Goal: Use online tool/utility: Utilize a website feature to perform a specific function

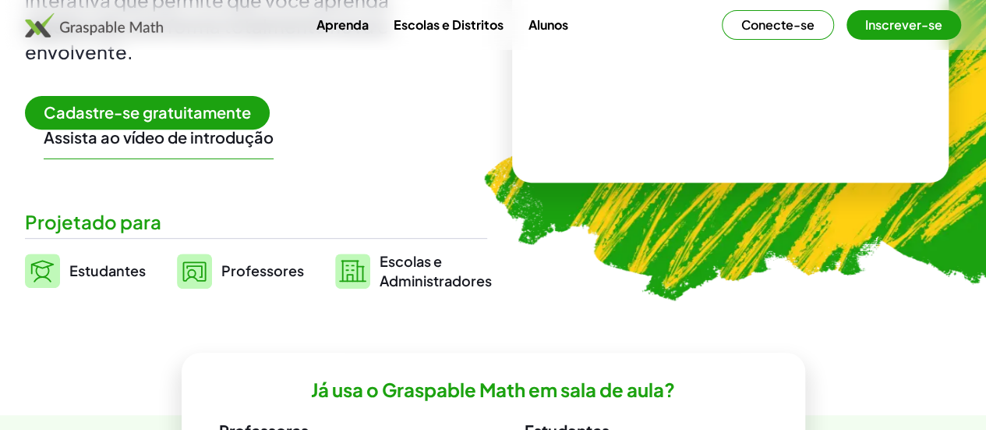
scroll to position [234, 0]
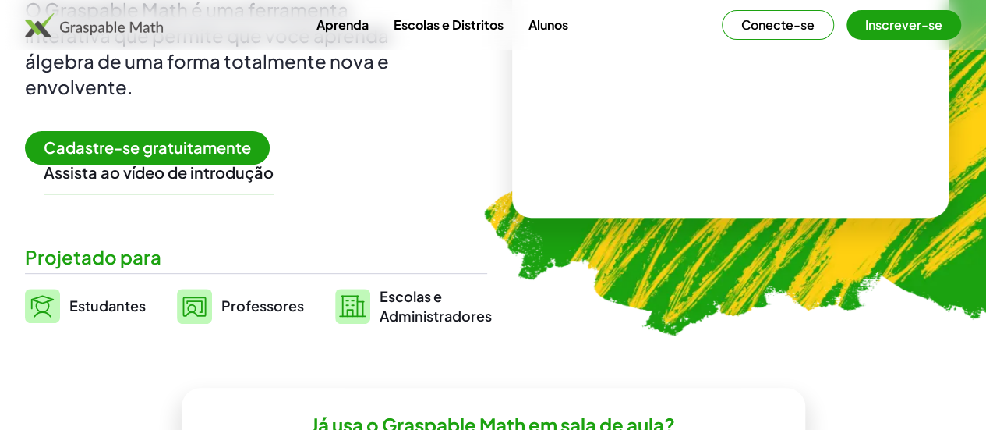
click at [145, 300] on font "Estudantes" at bounding box center [107, 305] width 76 height 18
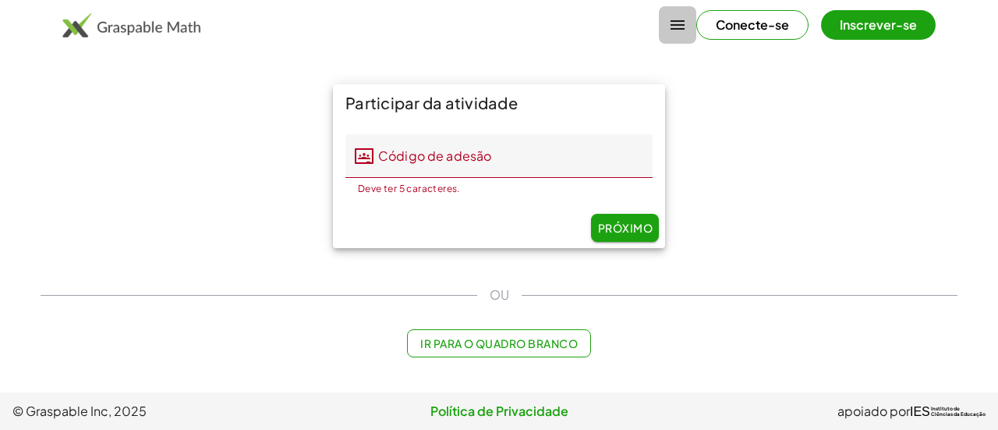
click at [675, 21] on icon "button" at bounding box center [677, 25] width 19 height 19
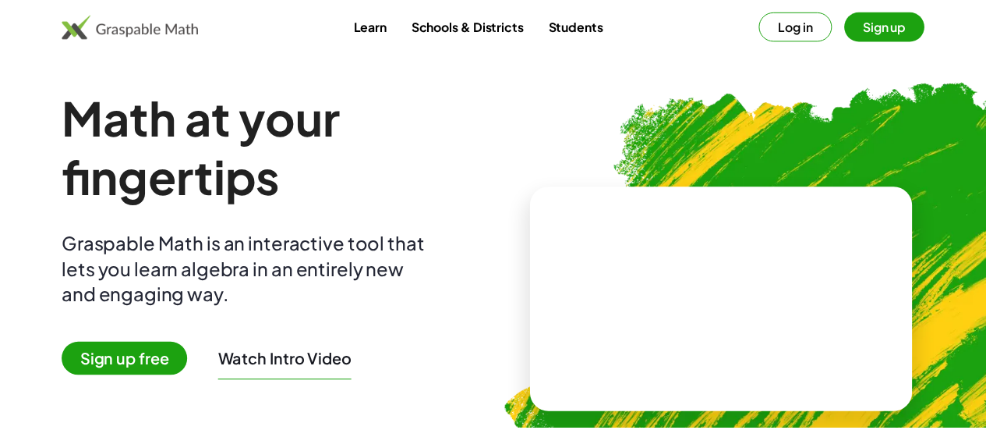
scroll to position [234, 0]
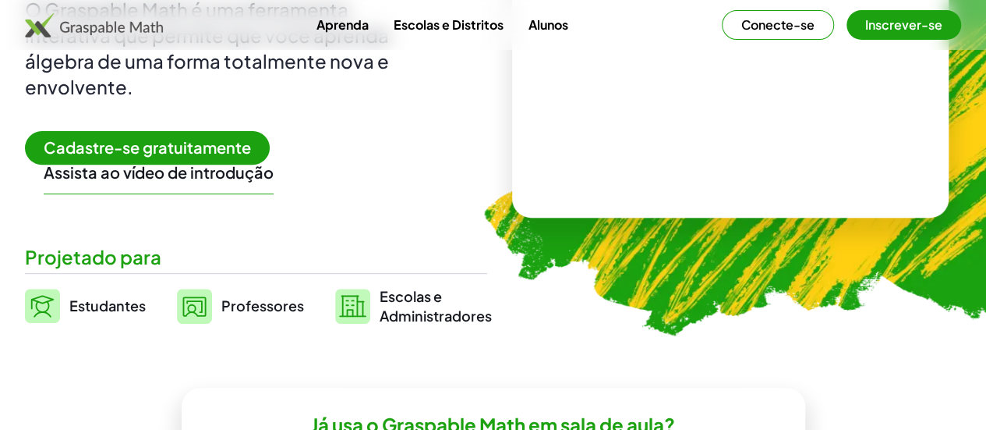
click at [282, 309] on font "Professores" at bounding box center [262, 305] width 83 height 18
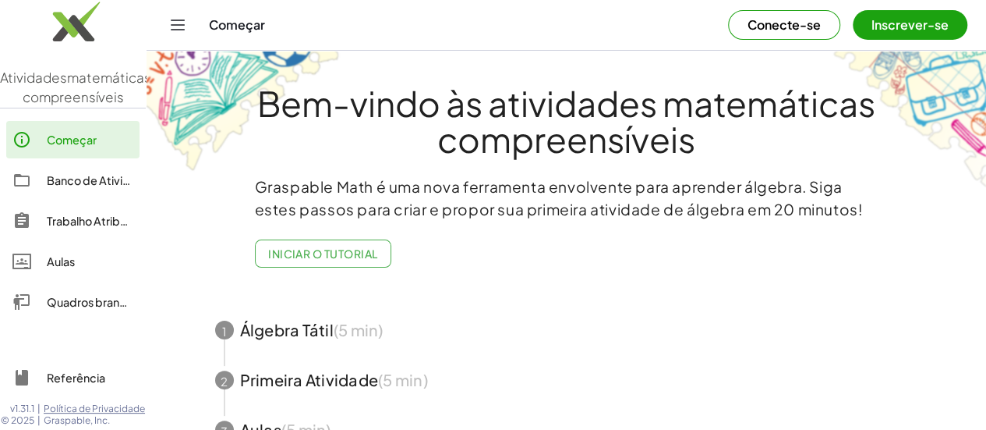
click at [178, 22] on icon "Alternar navegação" at bounding box center [177, 25] width 19 height 19
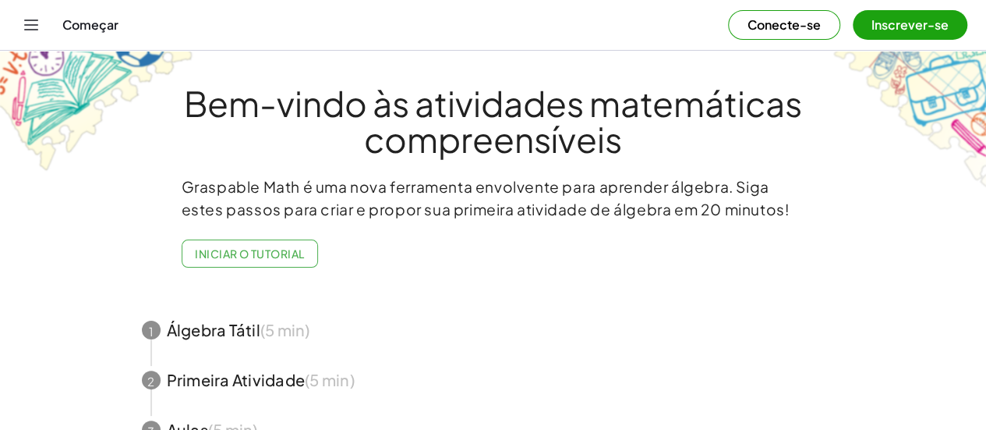
click at [33, 23] on icon "Alternar navegação" at bounding box center [31, 25] width 19 height 19
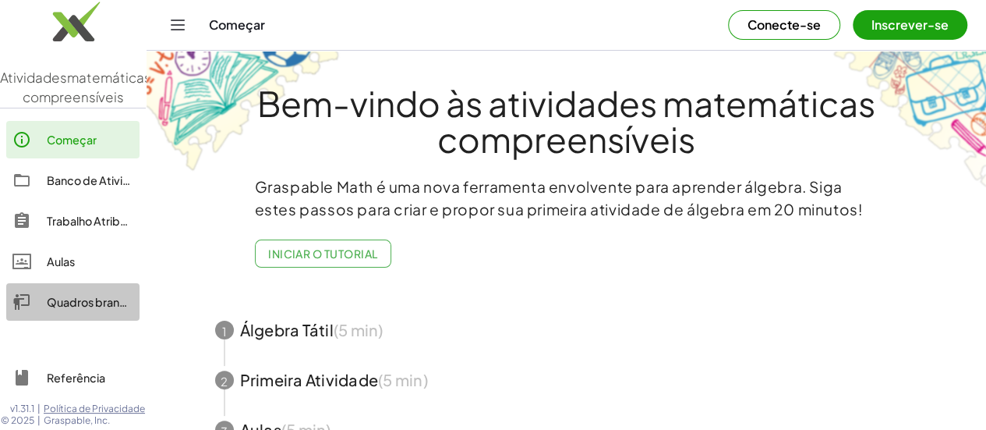
click at [83, 309] on font "Quadros brancos" at bounding box center [93, 302] width 92 height 14
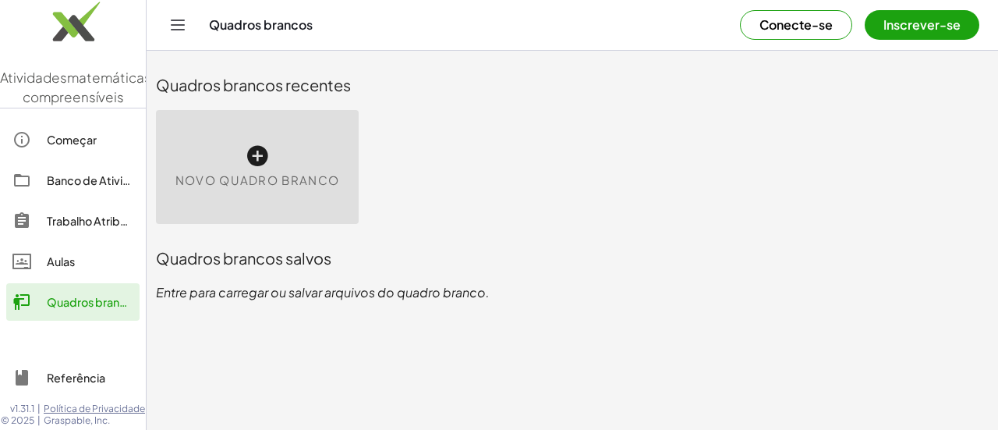
click at [257, 154] on icon at bounding box center [257, 155] width 25 height 25
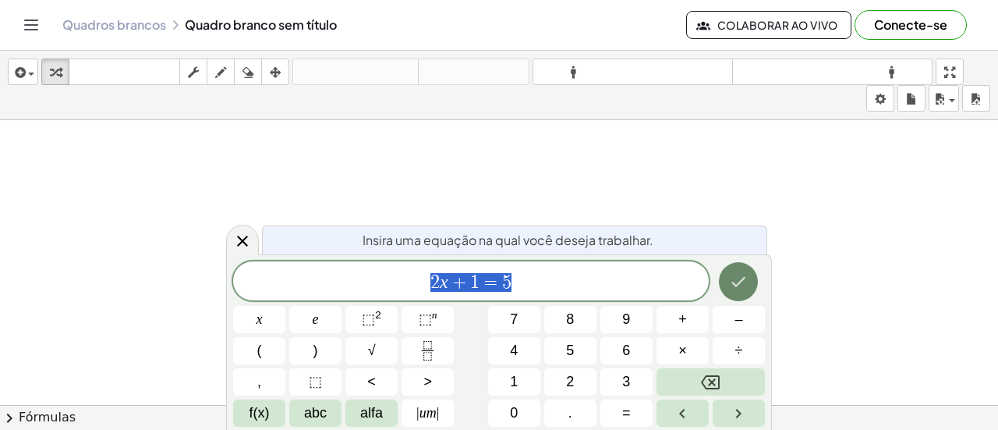
click at [731, 280] on icon "Feito" at bounding box center [738, 281] width 19 height 19
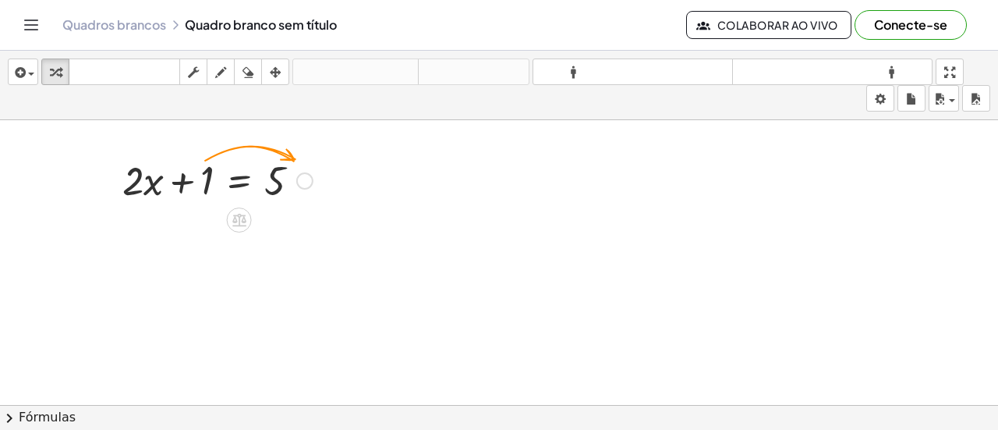
click at [209, 180] on div at bounding box center [218, 179] width 206 height 53
click at [182, 179] on div at bounding box center [218, 179] width 206 height 53
click at [182, 180] on div at bounding box center [218, 179] width 206 height 53
click at [202, 181] on div at bounding box center [218, 179] width 206 height 53
click at [205, 182] on div at bounding box center [218, 179] width 206 height 53
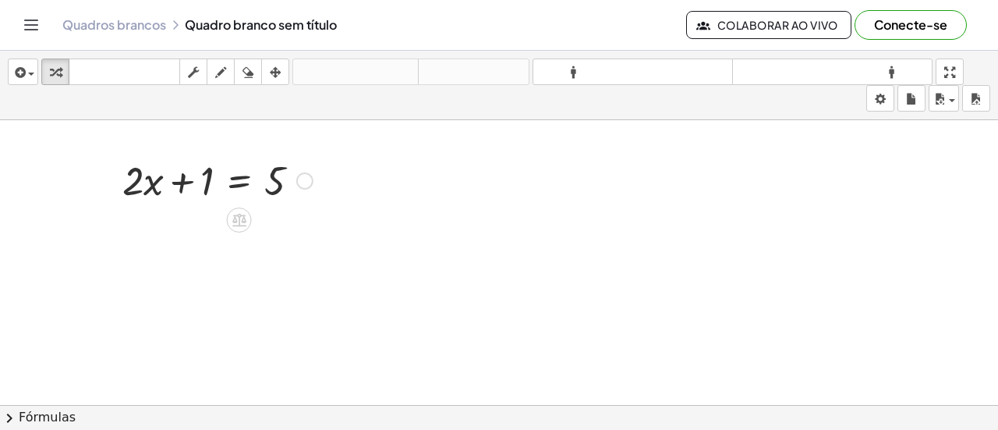
click at [205, 182] on div at bounding box center [218, 179] width 206 height 53
click at [304, 179] on div at bounding box center [304, 180] width 17 height 17
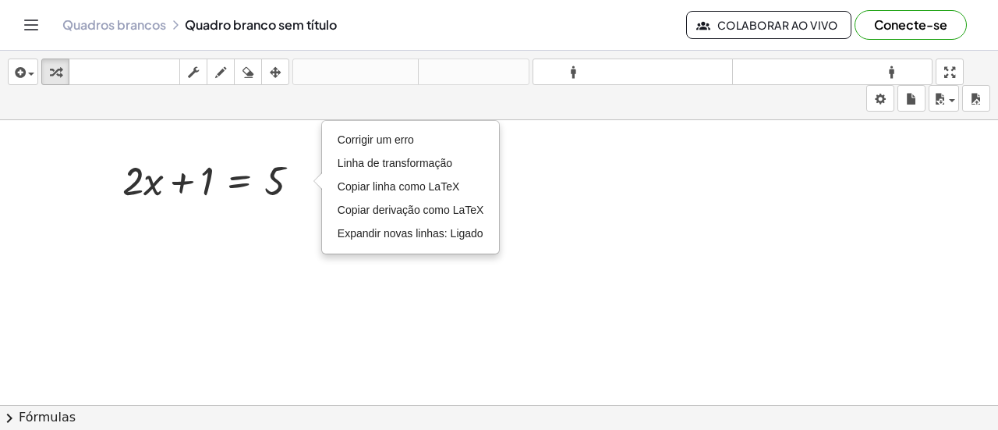
click at [298, 274] on div at bounding box center [499, 416] width 998 height 593
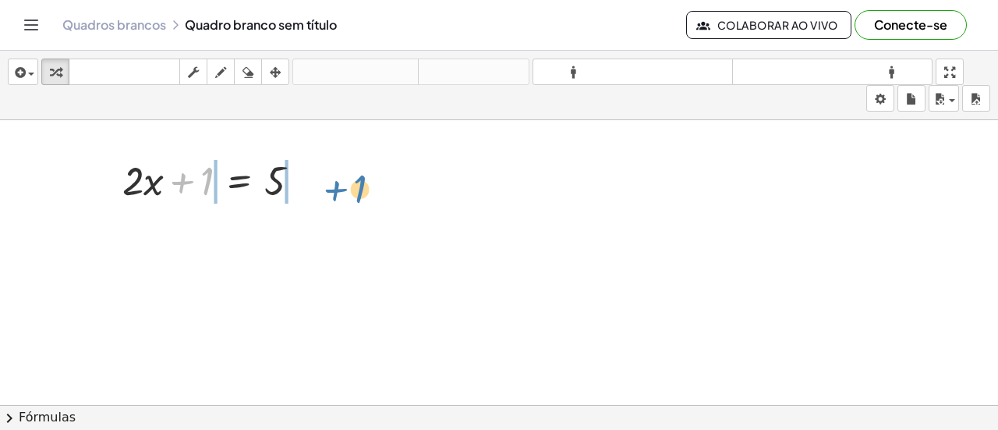
drag, startPoint x: 203, startPoint y: 182, endPoint x: 352, endPoint y: 182, distance: 148.9
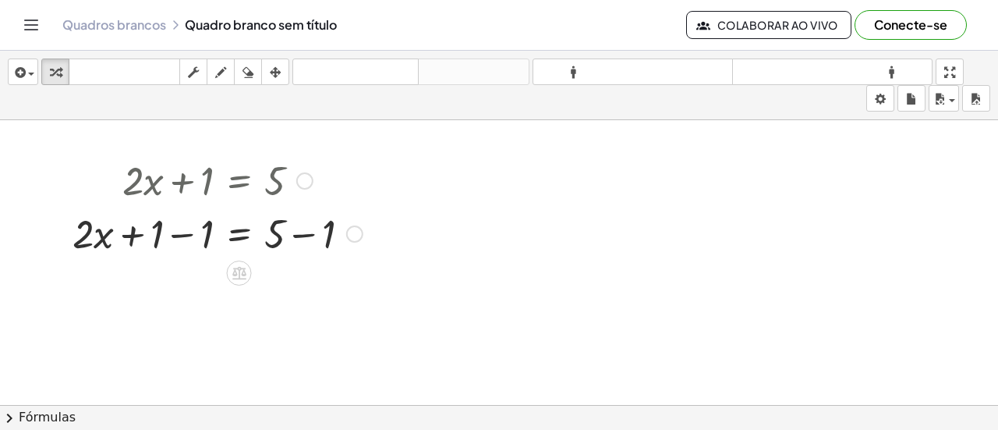
click at [355, 232] on div "Corrigir um erro Linha de transformação Copiar linha como LaTeX Copiar derivaçã…" at bounding box center [354, 233] width 17 height 17
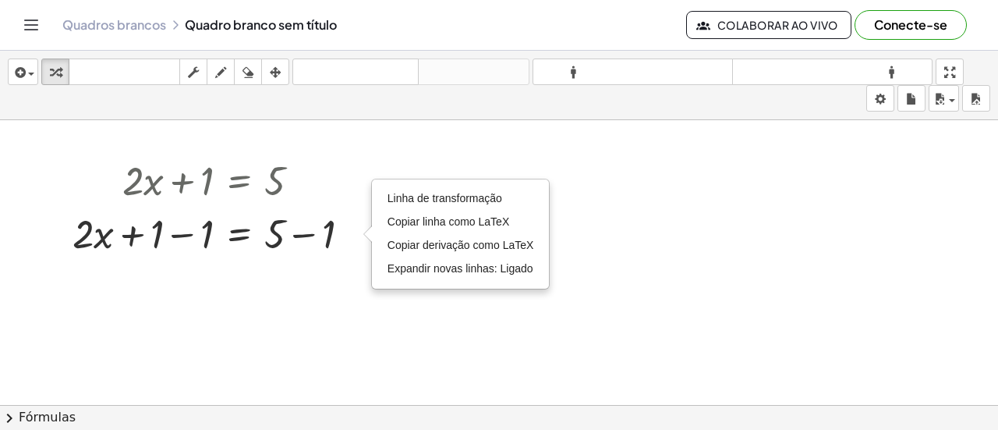
click at [331, 288] on div at bounding box center [499, 416] width 998 height 593
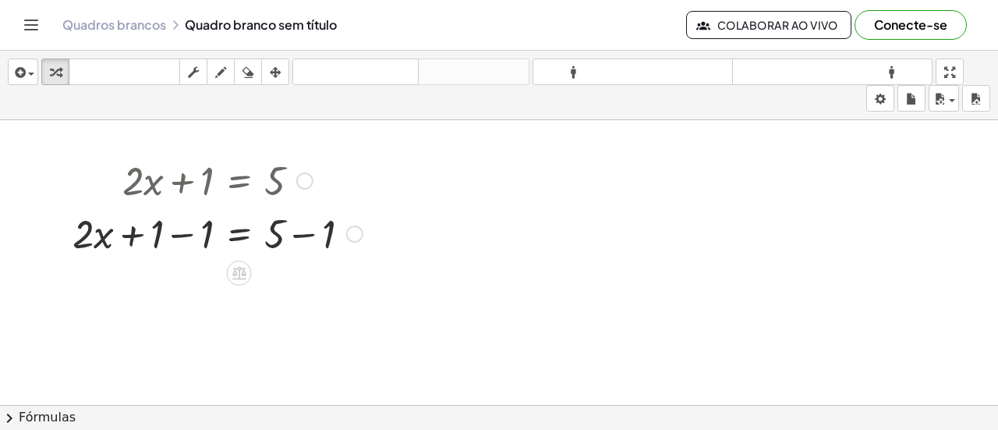
click at [134, 233] on div at bounding box center [218, 232] width 306 height 53
click at [187, 233] on div at bounding box center [218, 232] width 306 height 53
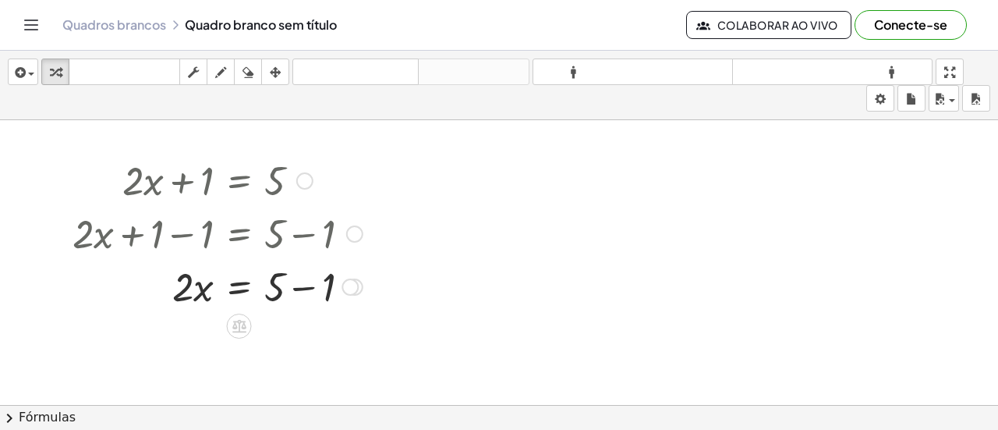
click at [302, 287] on div at bounding box center [218, 285] width 306 height 53
click at [239, 287] on div "· 2 · x = 5 + − 1 4 Linha de transformação Copiar linha como LaTeX Copiar deriv…" at bounding box center [239, 287] width 0 height 0
click at [181, 290] on div at bounding box center [218, 285] width 306 height 53
click at [200, 291] on div at bounding box center [218, 285] width 306 height 53
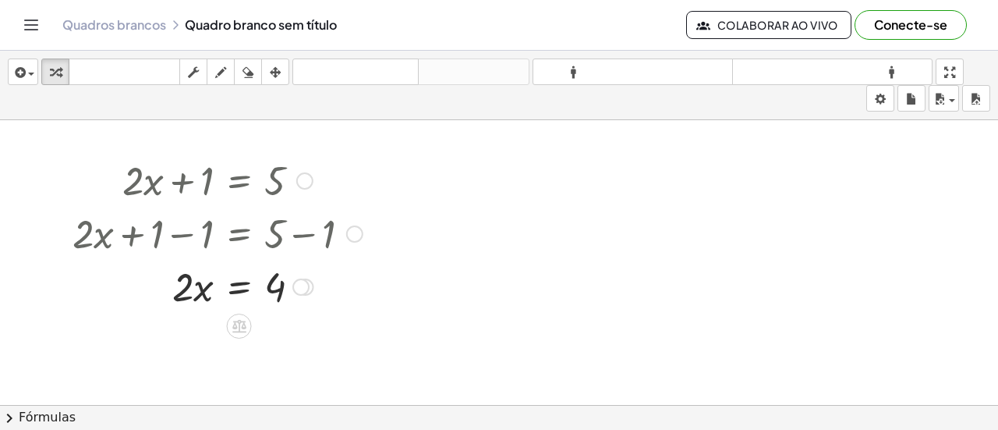
click at [200, 291] on div at bounding box center [218, 285] width 306 height 53
click at [278, 291] on div at bounding box center [218, 285] width 306 height 53
click at [306, 282] on div "Linha de transformação Copiar linha como LaTeX Copiar derivação como LaTeX Expa…" at bounding box center [300, 286] width 17 height 17
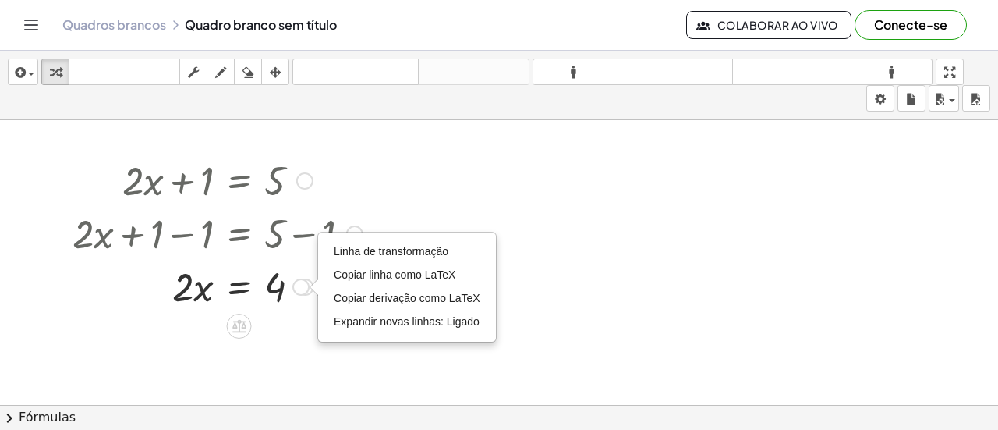
click at [302, 286] on div "Linha de transformação Copiar linha como LaTeX Copiar derivação como LaTeX Expa…" at bounding box center [300, 286] width 17 height 17
click at [282, 291] on div at bounding box center [218, 285] width 306 height 53
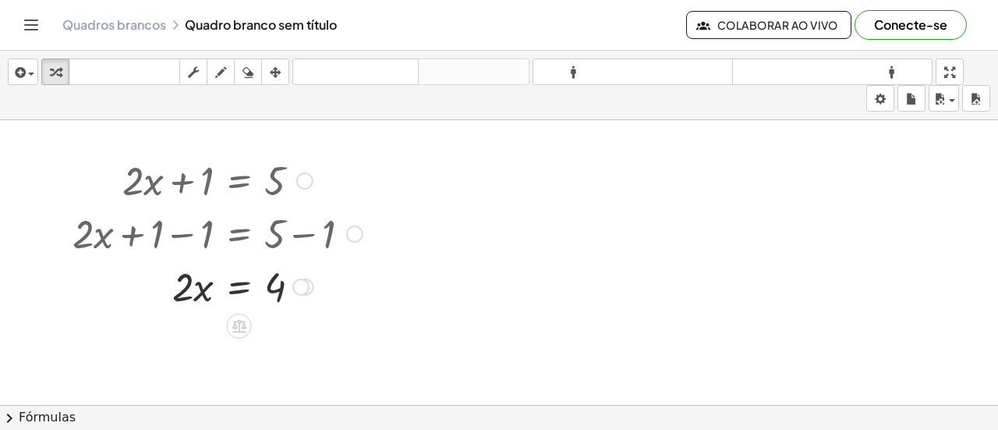
click at [276, 288] on div at bounding box center [218, 285] width 306 height 53
click at [242, 286] on div at bounding box center [218, 285] width 306 height 53
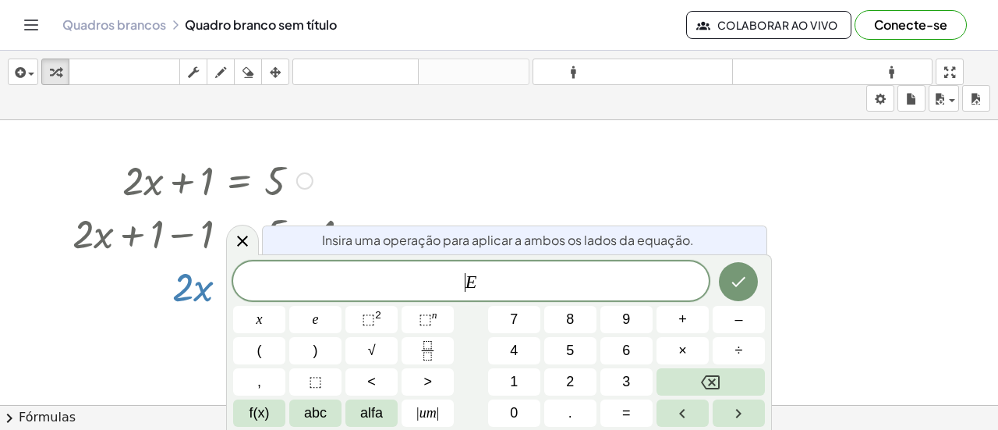
click at [242, 286] on span "​ E" at bounding box center [471, 282] width 476 height 22
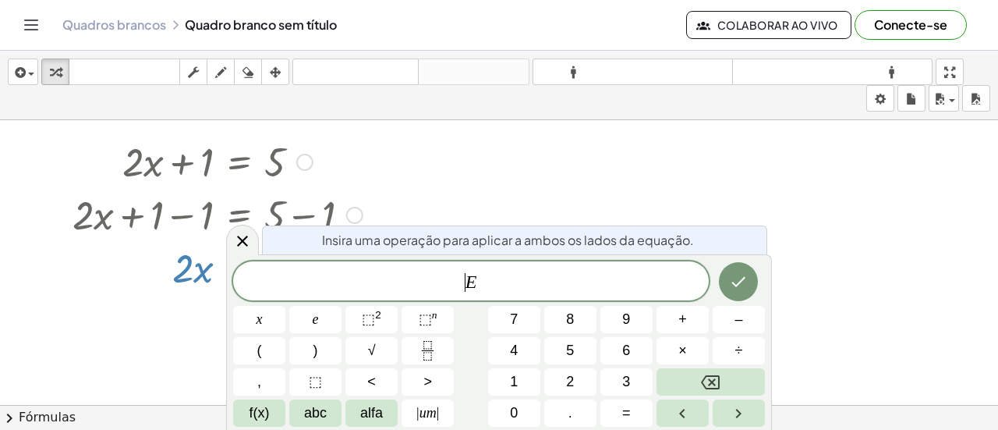
scroll to position [20, 0]
click at [695, 175] on div at bounding box center [499, 396] width 998 height 593
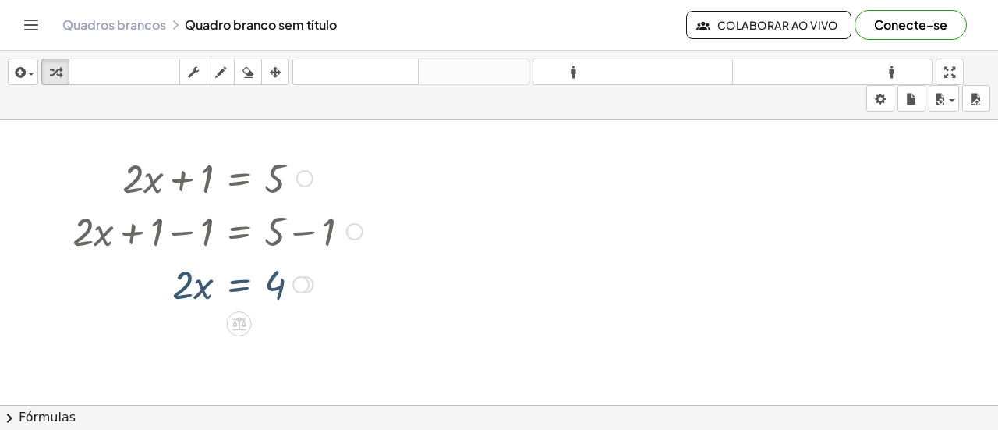
scroll to position [0, 0]
click at [240, 286] on div at bounding box center [218, 285] width 306 height 53
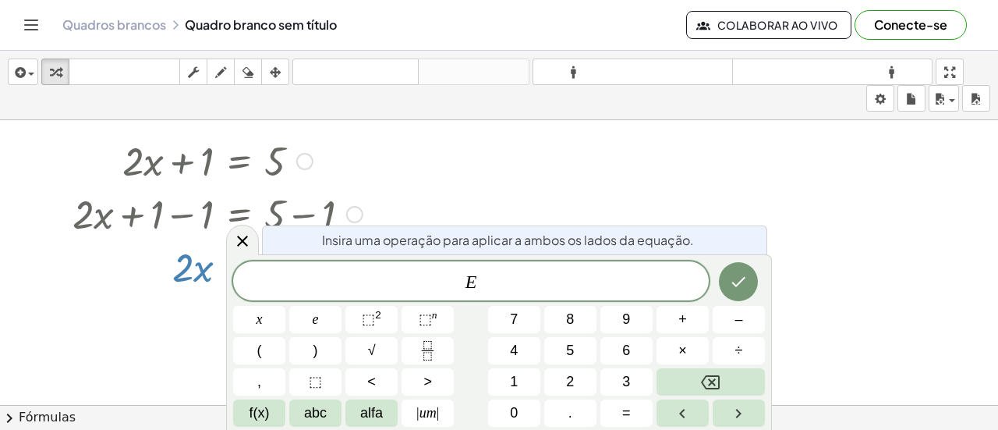
scroll to position [20, 0]
click at [430, 161] on div at bounding box center [499, 396] width 998 height 593
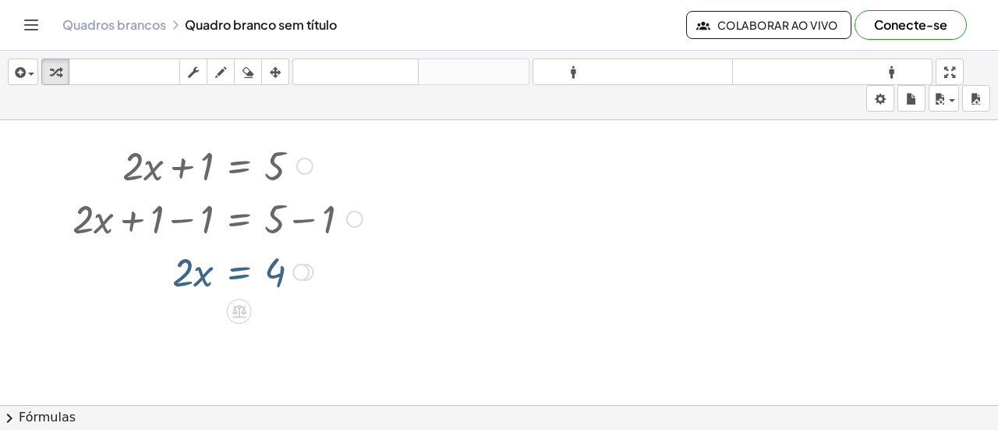
scroll to position [0, 0]
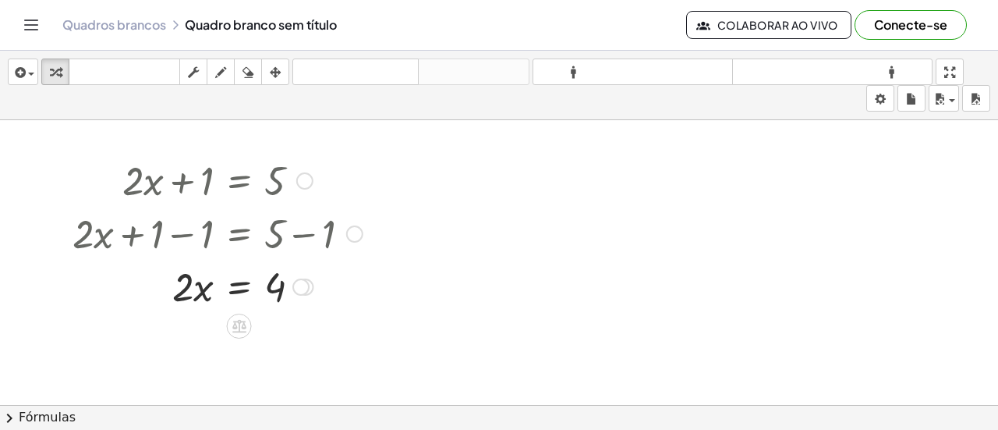
click at [275, 286] on div at bounding box center [218, 285] width 306 height 53
click at [184, 287] on div at bounding box center [218, 285] width 306 height 53
click at [273, 299] on div at bounding box center [218, 285] width 306 height 53
click at [282, 317] on div at bounding box center [499, 416] width 998 height 593
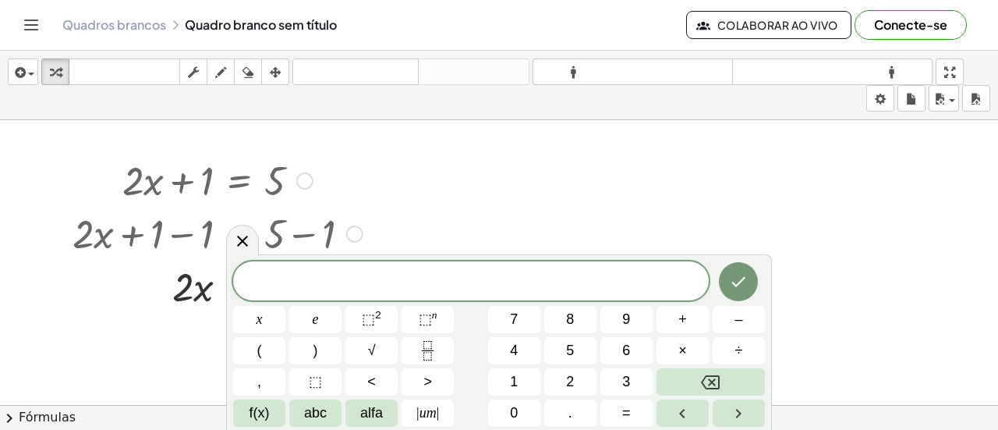
click at [185, 292] on div at bounding box center [218, 285] width 306 height 53
click at [204, 292] on div at bounding box center [218, 285] width 306 height 53
click at [159, 274] on div at bounding box center [218, 285] width 306 height 53
click at [158, 274] on div at bounding box center [218, 285] width 306 height 53
click at [739, 278] on icon "Feito" at bounding box center [738, 281] width 19 height 19
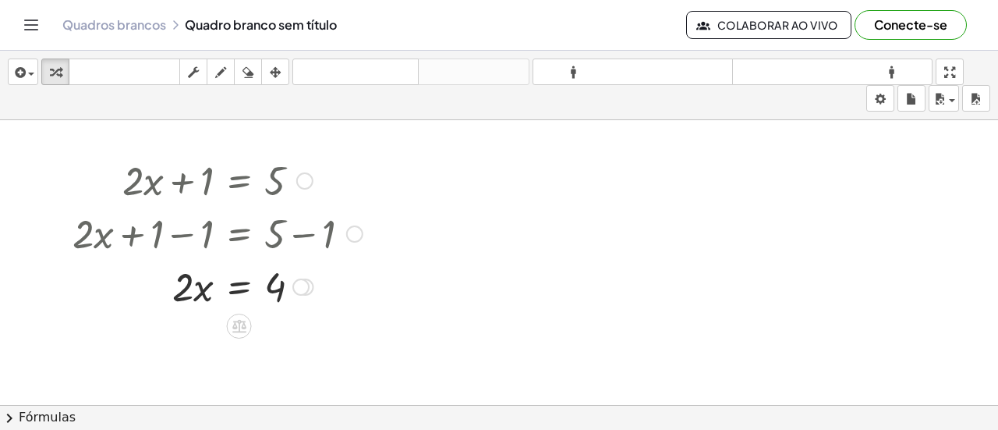
click at [311, 288] on div "Linha de transformação Copiar linha como LaTeX Copiar derivação como LaTeX Expa…" at bounding box center [305, 286] width 17 height 17
drag, startPoint x: 305, startPoint y: 286, endPoint x: 239, endPoint y: 288, distance: 65.5
click at [239, 287] on div "· 2 · x = 4 Linha de transformação Copiar linha como LaTeX Copiar derivação com…" at bounding box center [239, 287] width 0 height 0
click at [311, 288] on div "Linha de transformação Copiar linha como LaTeX Copiar derivação como LaTeX Expa…" at bounding box center [305, 286] width 17 height 17
drag, startPoint x: 304, startPoint y: 287, endPoint x: 320, endPoint y: 286, distance: 16.4
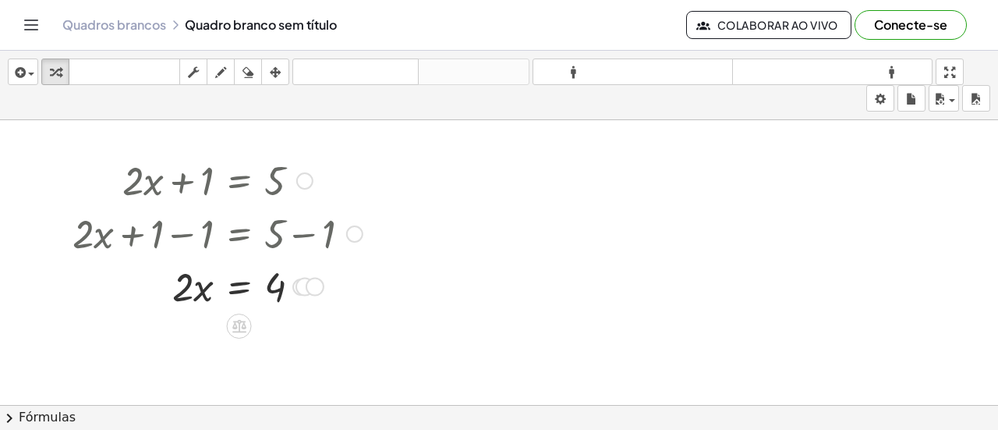
click at [239, 287] on div "· 2 · x = 4 Linha de transformação Copiar linha como LaTeX Copiar derivação com…" at bounding box center [239, 287] width 0 height 0
click at [306, 283] on div "Linha de transformação Copiar linha como LaTeX Copiar derivação como LaTeX Expa…" at bounding box center [300, 286] width 17 height 17
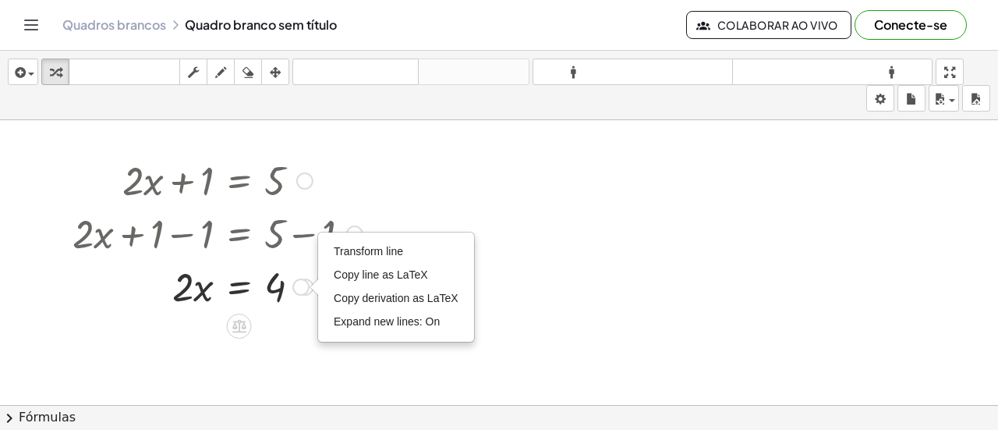
click at [306, 283] on div "Transform line Copy line as LaTeX Copy derivation as LaTeX Expand new lines: On" at bounding box center [300, 286] width 17 height 17
click at [131, 302] on div at bounding box center [218, 285] width 306 height 53
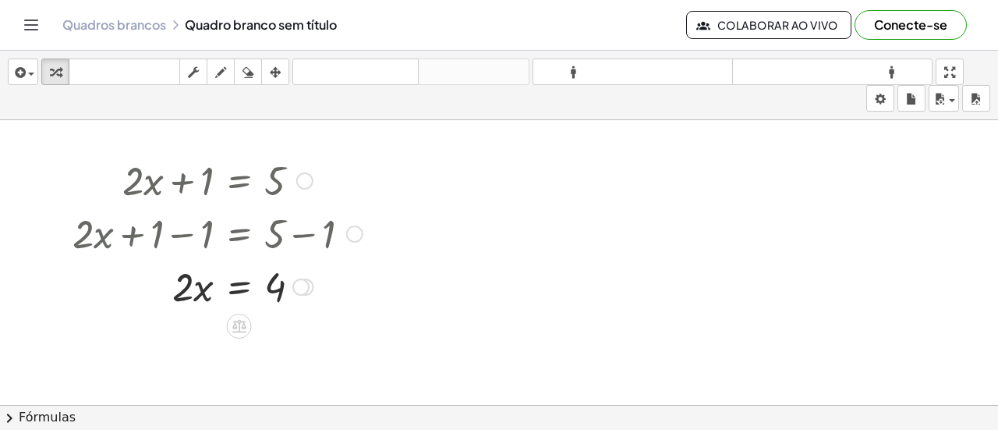
click at [243, 326] on icon at bounding box center [239, 326] width 14 height 13
click at [238, 326] on font "×" at bounding box center [239, 325] width 9 height 17
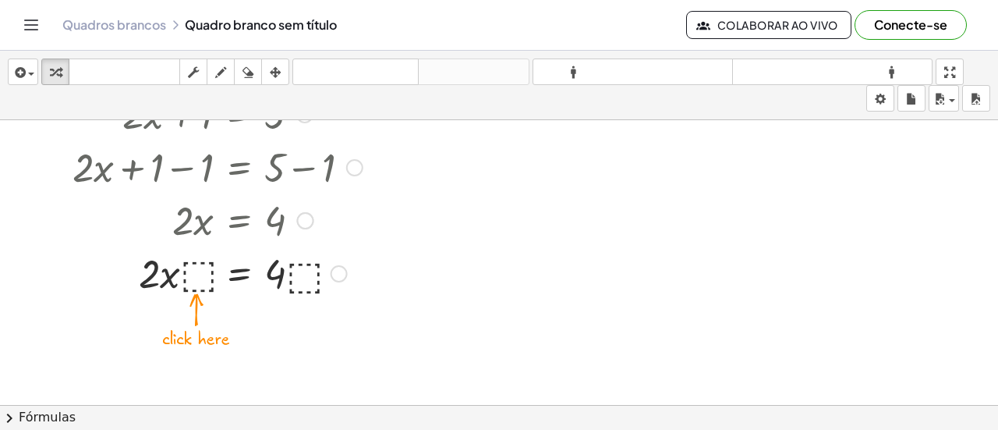
scroll to position [78, 0]
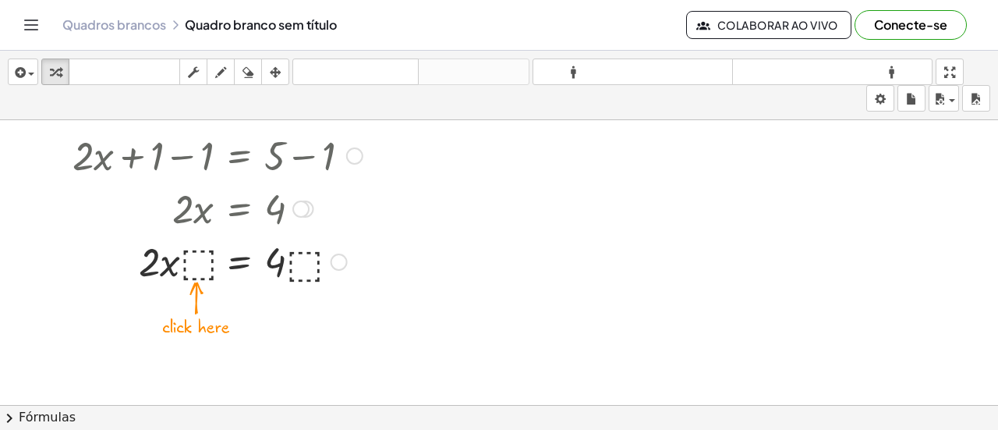
click at [192, 263] on div at bounding box center [218, 260] width 306 height 53
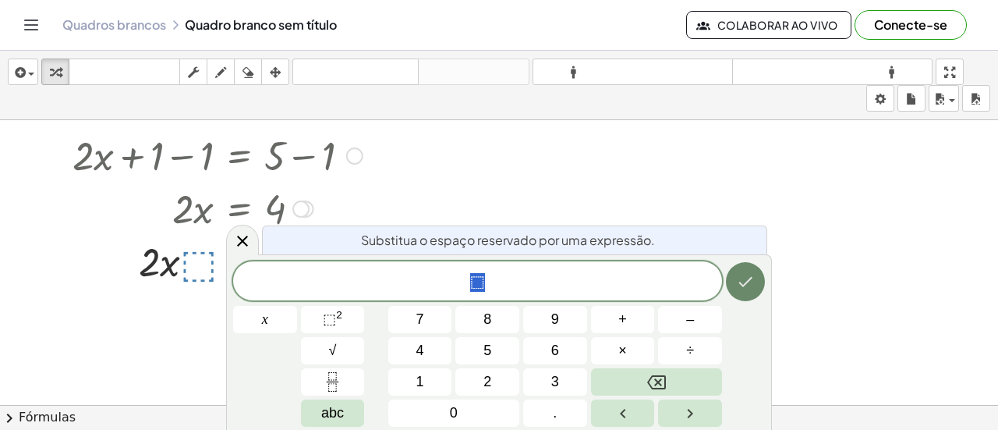
click at [742, 281] on icon "Feito" at bounding box center [745, 281] width 19 height 19
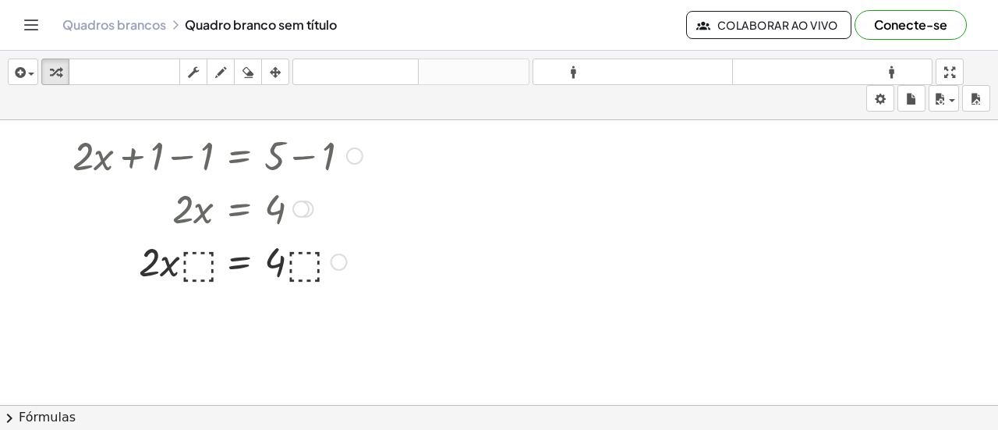
click at [184, 267] on div at bounding box center [218, 260] width 306 height 53
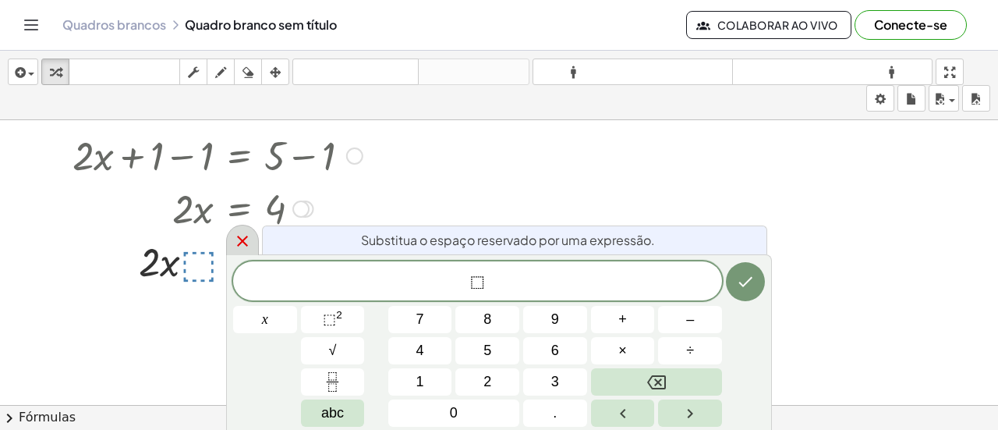
click at [237, 239] on icon at bounding box center [242, 241] width 19 height 19
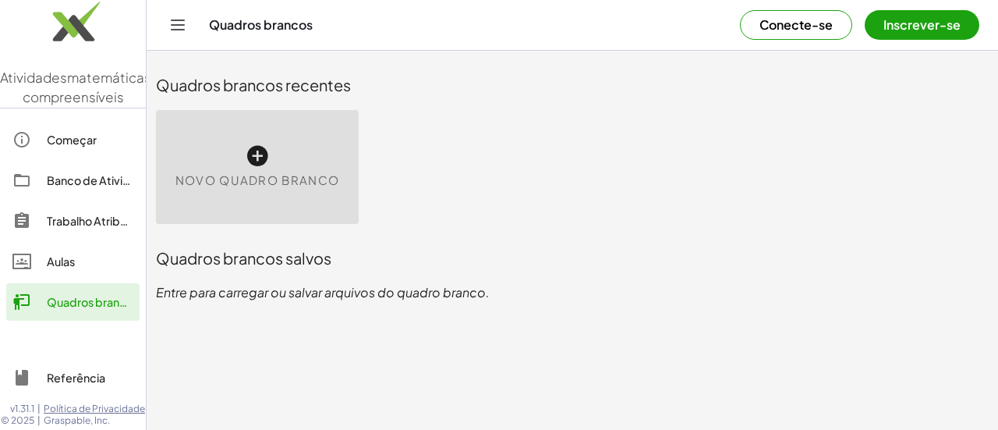
click at [257, 154] on icon at bounding box center [257, 155] width 25 height 25
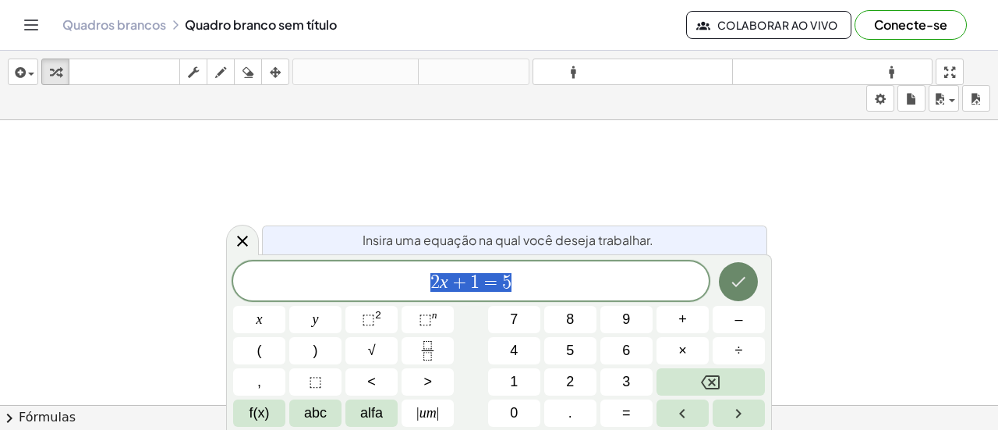
click at [735, 285] on icon "Feito" at bounding box center [739, 282] width 14 height 10
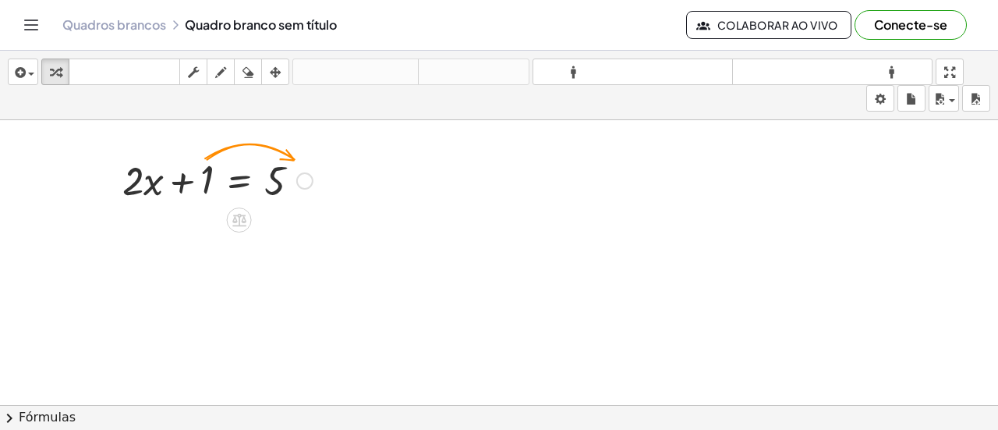
click at [206, 182] on div at bounding box center [218, 179] width 206 height 53
click at [300, 182] on div at bounding box center [304, 180] width 17 height 17
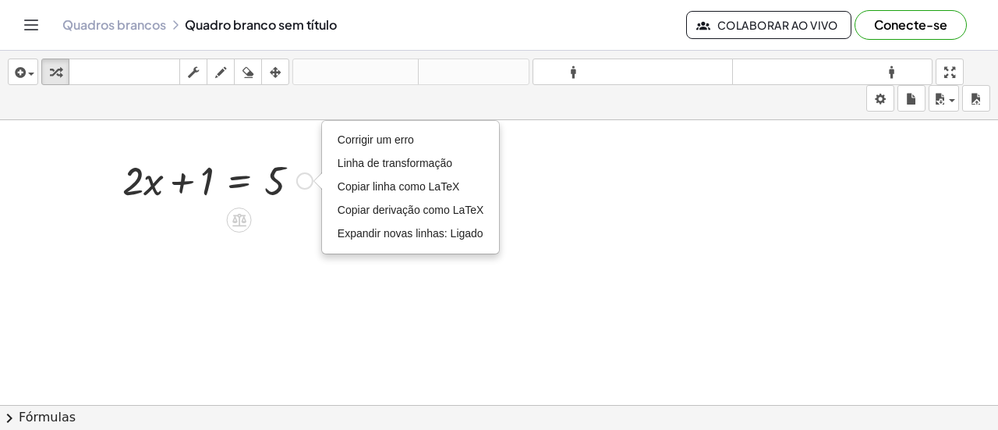
click at [250, 230] on div at bounding box center [245, 217] width 12 height 29
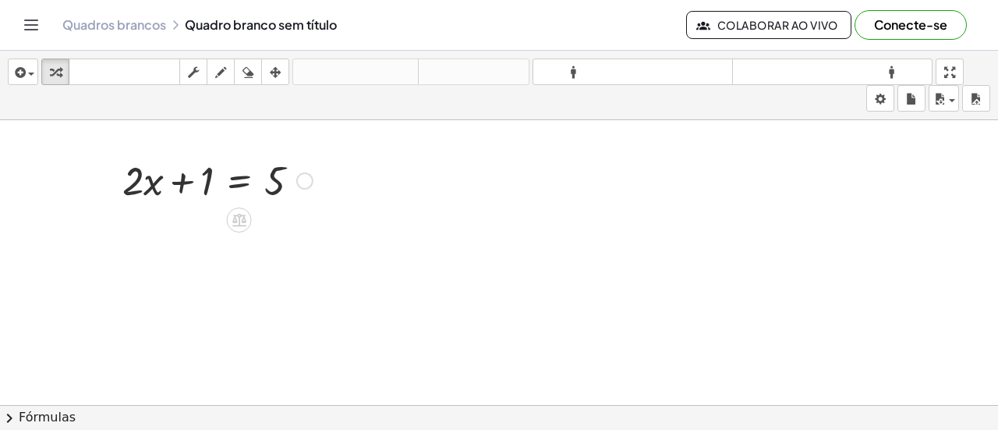
click at [184, 185] on div at bounding box center [218, 179] width 206 height 53
drag, startPoint x: 210, startPoint y: 182, endPoint x: 318, endPoint y: 182, distance: 107.6
click at [318, 182] on div at bounding box center [218, 179] width 206 height 53
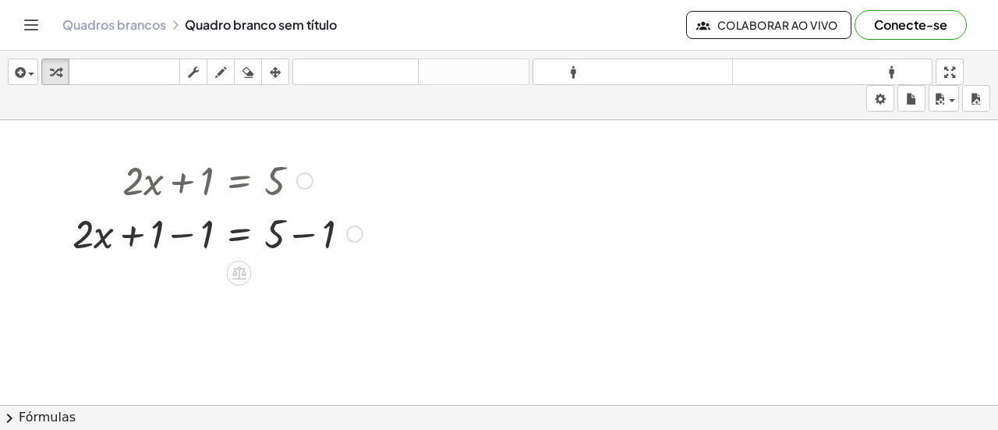
click at [136, 232] on div at bounding box center [218, 232] width 306 height 53
click at [182, 235] on div at bounding box center [218, 232] width 306 height 53
click at [182, 235] on div at bounding box center [243, 232] width 256 height 53
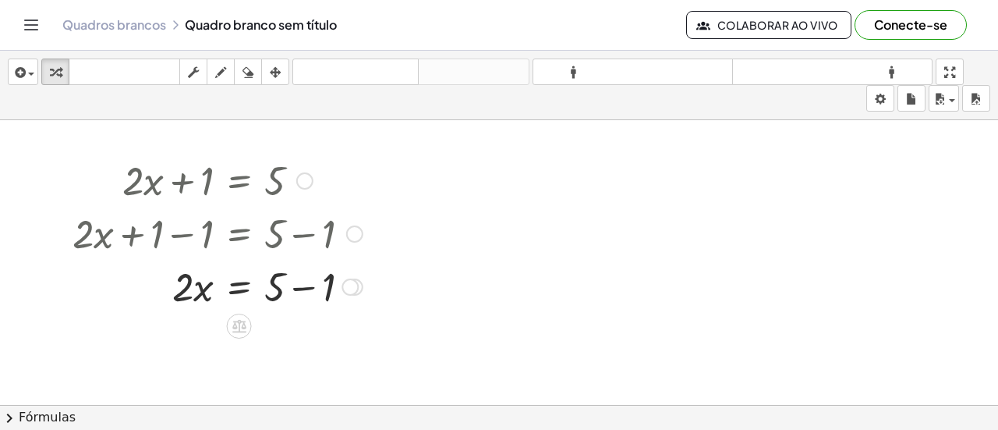
click at [306, 286] on div at bounding box center [218, 285] width 306 height 53
click at [239, 287] on div "· 2 · x = 5 + − 1 4 Corrigir um erro Linha de transformação Copiar linha como L…" at bounding box center [239, 287] width 0 height 0
click at [160, 288] on div at bounding box center [218, 285] width 306 height 53
click at [237, 284] on div at bounding box center [218, 285] width 306 height 53
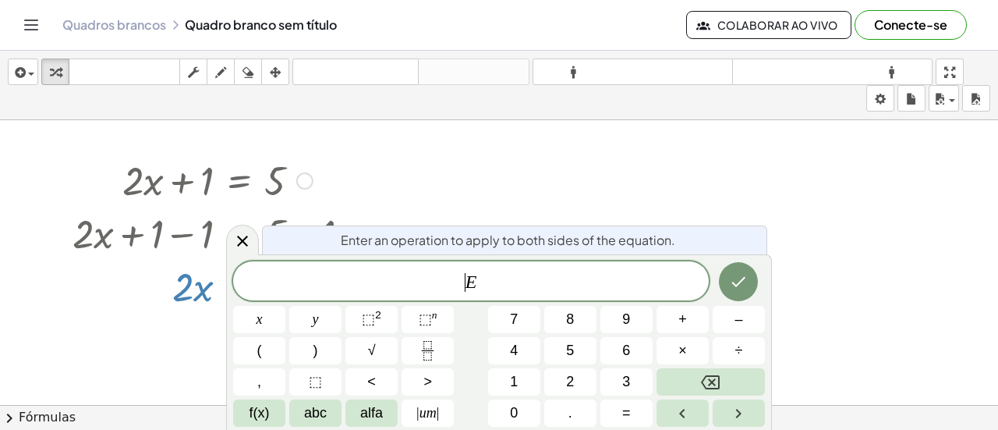
click at [237, 284] on span "​ E" at bounding box center [471, 282] width 476 height 22
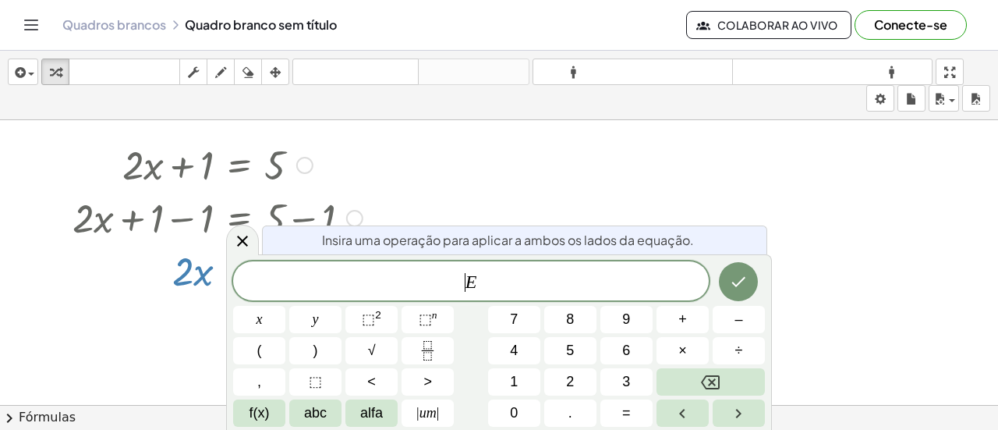
scroll to position [20, 0]
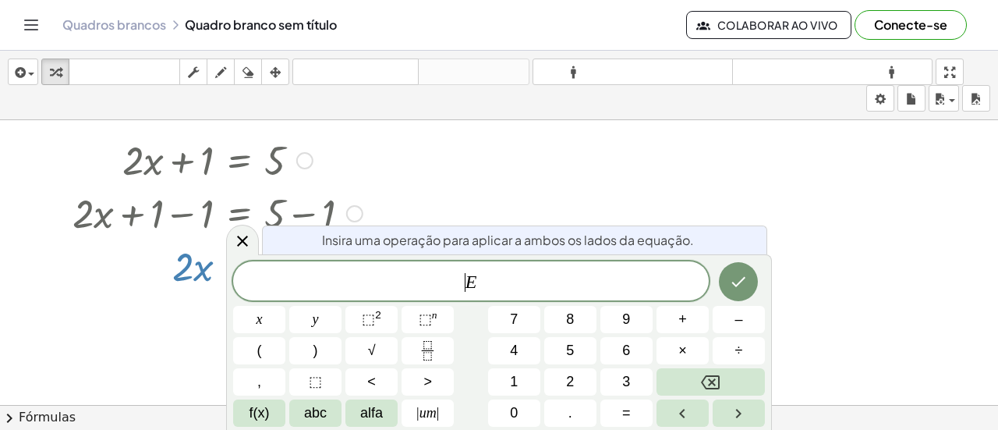
click at [179, 306] on div at bounding box center [499, 396] width 998 height 593
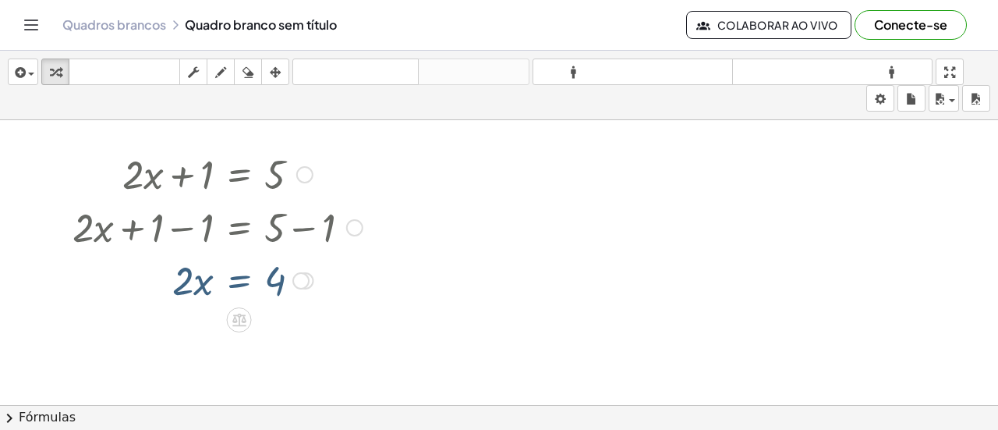
scroll to position [0, 0]
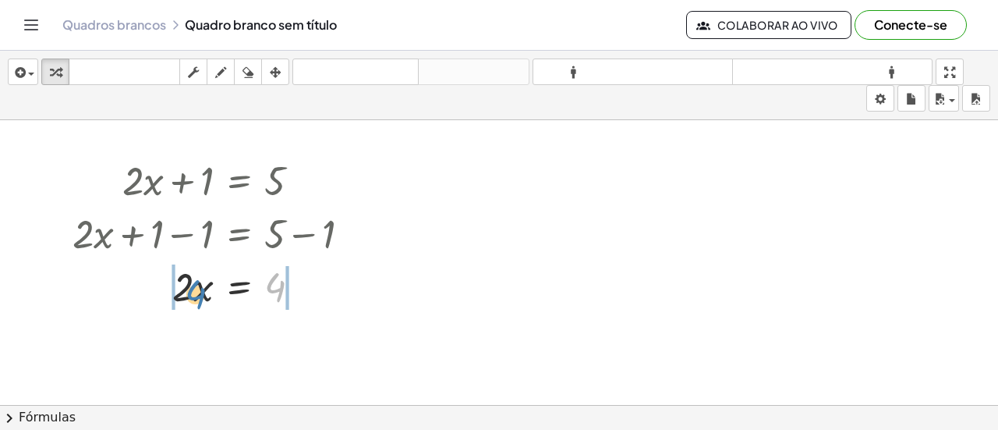
drag, startPoint x: 274, startPoint y: 290, endPoint x: 189, endPoint y: 297, distance: 85.3
click at [189, 297] on div at bounding box center [218, 285] width 306 height 53
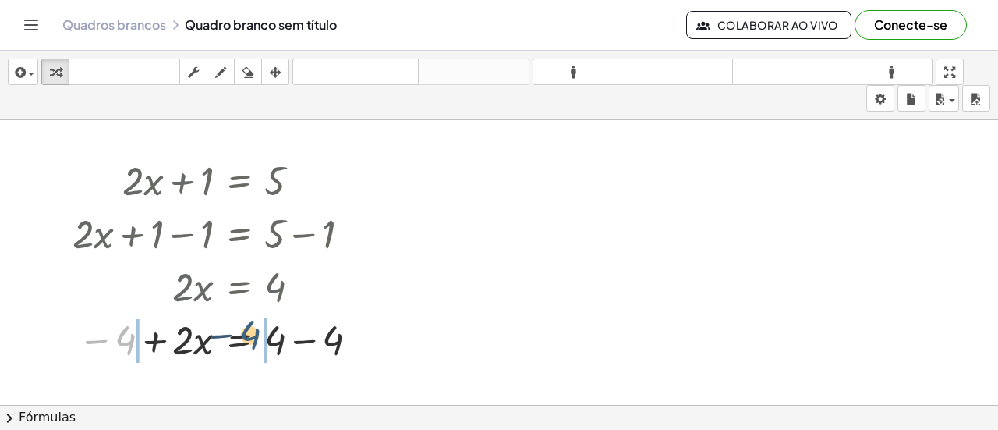
drag, startPoint x: 126, startPoint y: 339, endPoint x: 271, endPoint y: 344, distance: 145.9
click at [271, 344] on div at bounding box center [218, 338] width 307 height 53
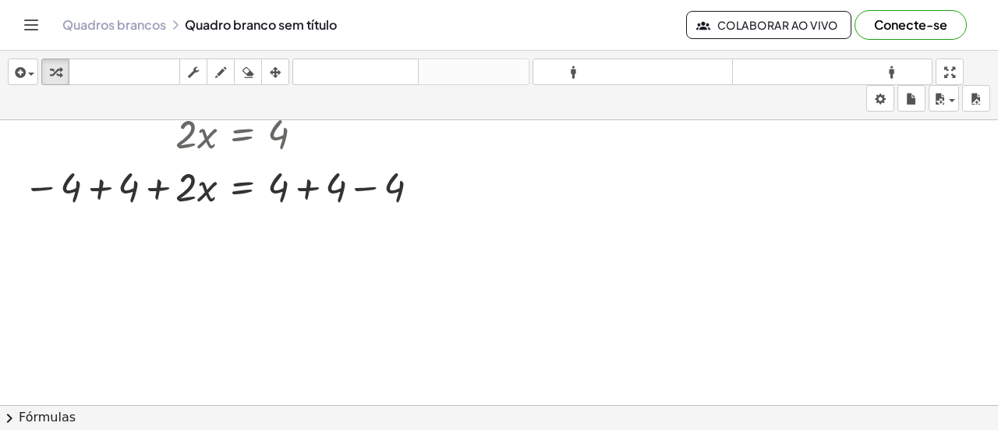
scroll to position [156, 0]
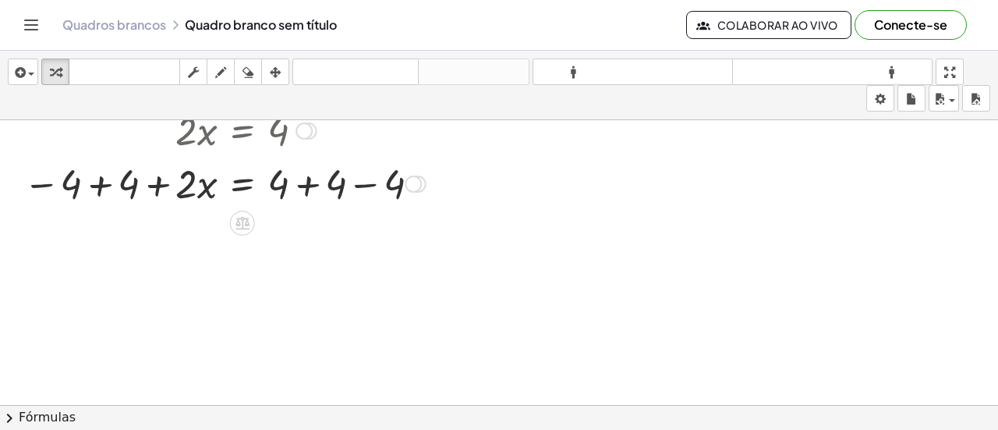
click at [103, 186] on div at bounding box center [225, 182] width 418 height 53
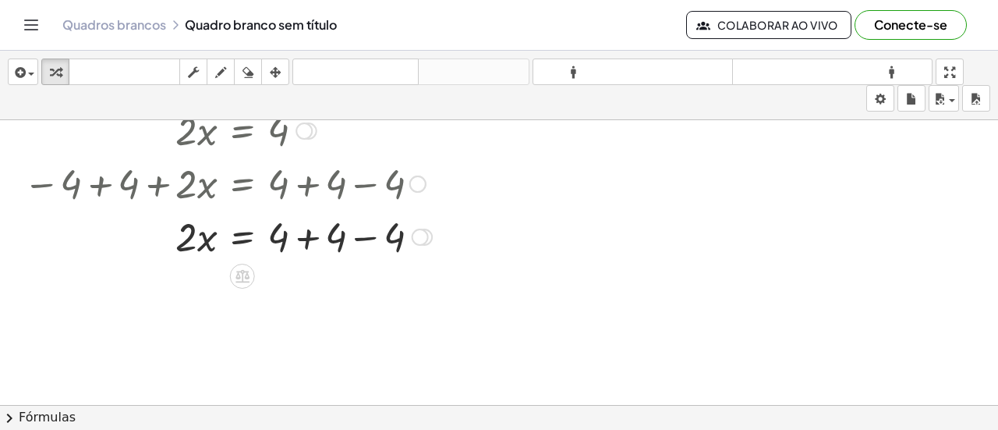
click at [365, 239] on div at bounding box center [228, 235] width 424 height 53
click at [365, 239] on div at bounding box center [225, 235] width 418 height 53
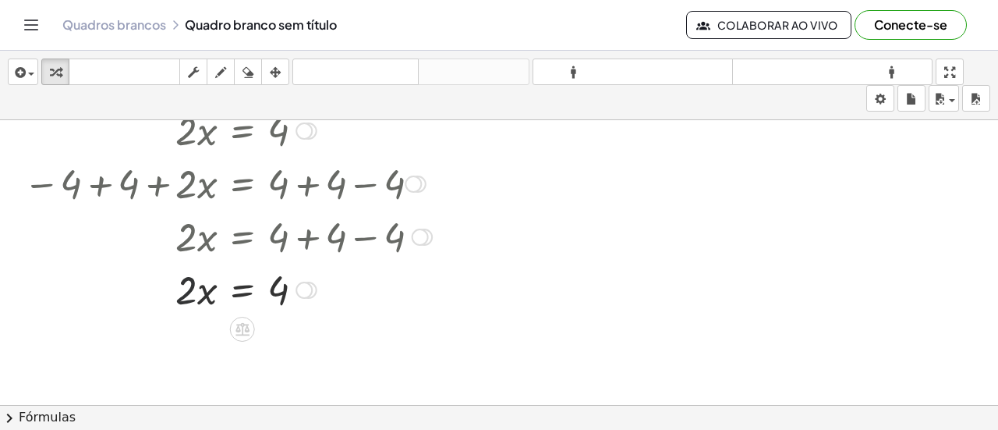
click at [188, 289] on div at bounding box center [228, 288] width 424 height 53
drag, startPoint x: 192, startPoint y: 285, endPoint x: 300, endPoint y: 291, distance: 108.5
click at [295, 285] on div at bounding box center [228, 288] width 424 height 53
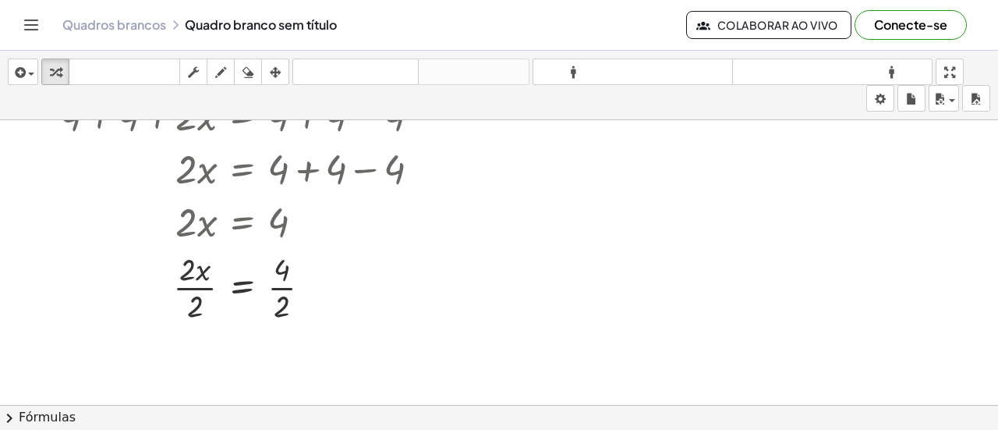
scroll to position [307, 0]
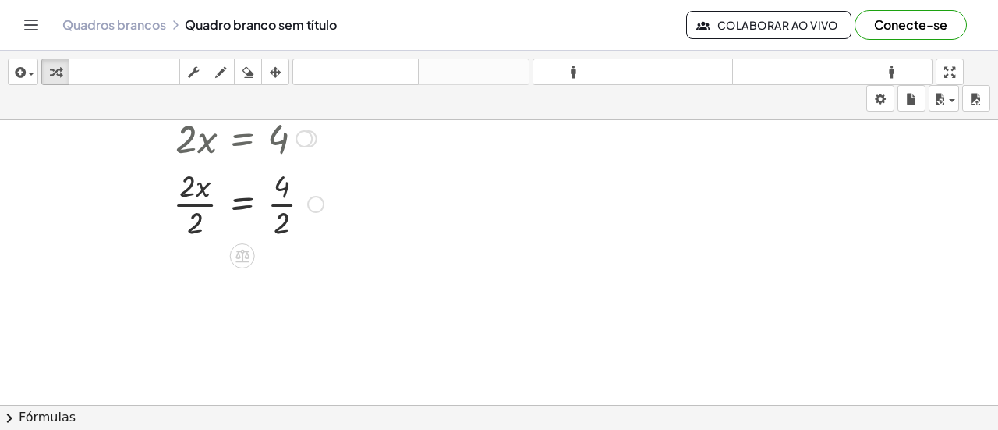
click at [243, 202] on div at bounding box center [228, 203] width 424 height 78
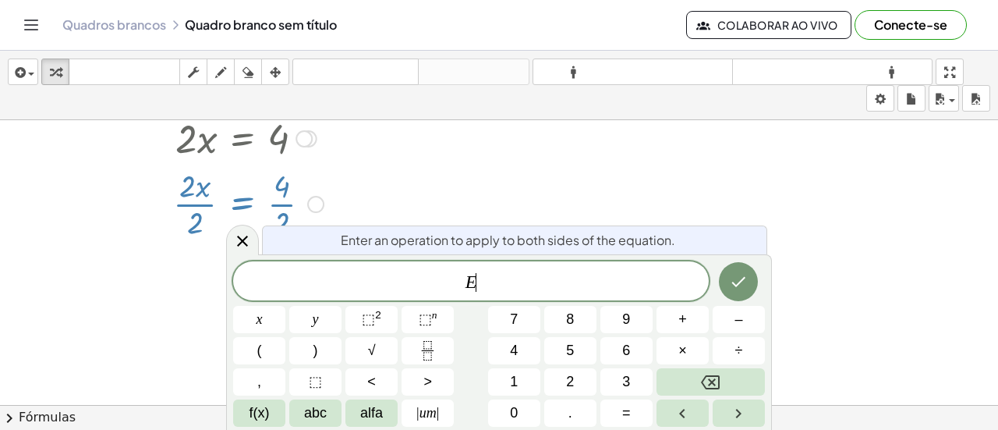
click at [245, 203] on div at bounding box center [228, 203] width 424 height 78
click at [242, 237] on icon at bounding box center [242, 241] width 19 height 19
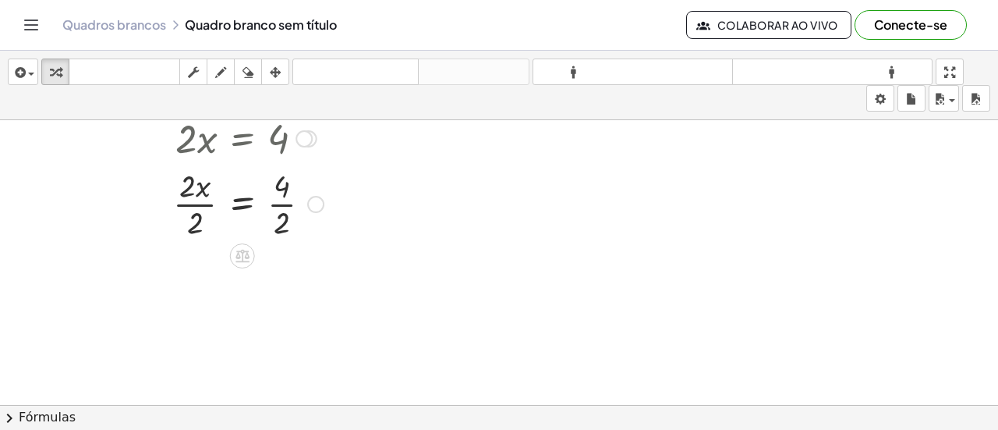
click at [314, 203] on div "Corrigir um erro Linha de transformação Copiar linha como LaTeX Copiar derivaçã…" at bounding box center [315, 204] width 17 height 17
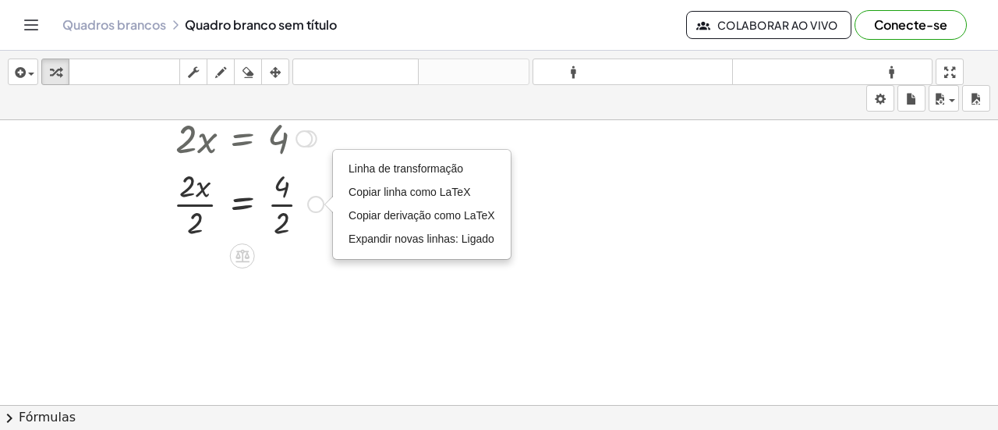
click at [314, 203] on div "Linha de transformação Copiar linha como LaTeX Copiar derivação como LaTeX Expa…" at bounding box center [315, 204] width 17 height 17
click at [201, 218] on div at bounding box center [228, 203] width 424 height 78
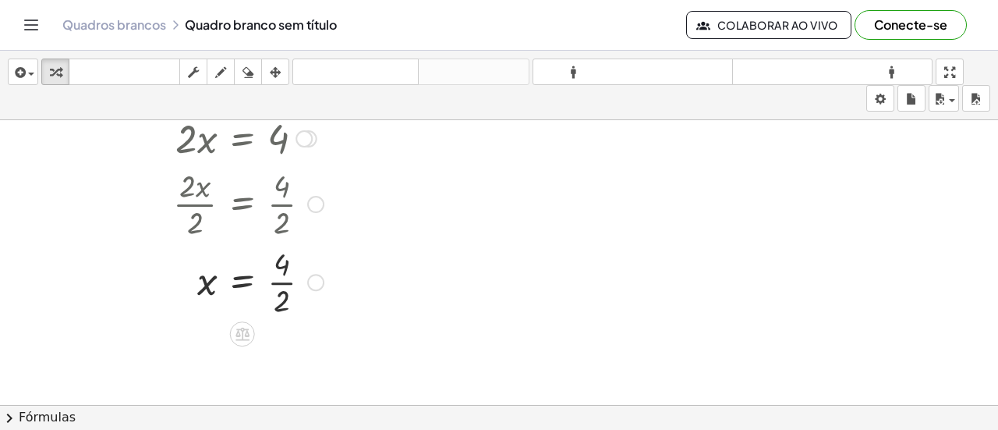
click at [286, 302] on div at bounding box center [228, 281] width 424 height 78
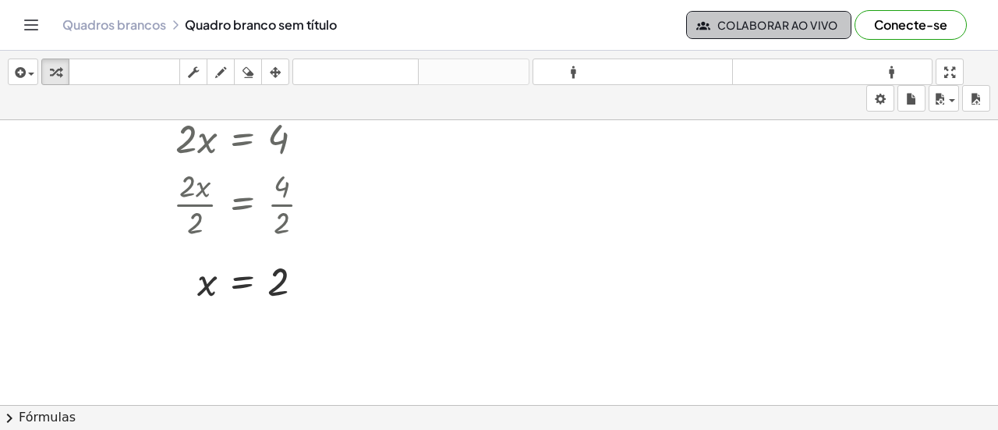
click at [776, 22] on font "Colaborar ao vivo" at bounding box center [777, 25] width 121 height 14
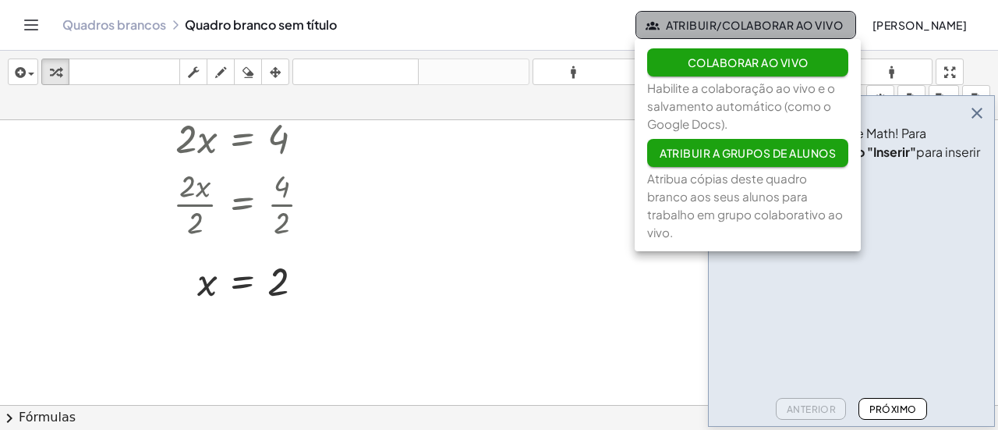
click at [744, 24] on font "Atribuir/Colaborar ao Vivo" at bounding box center [754, 25] width 177 height 14
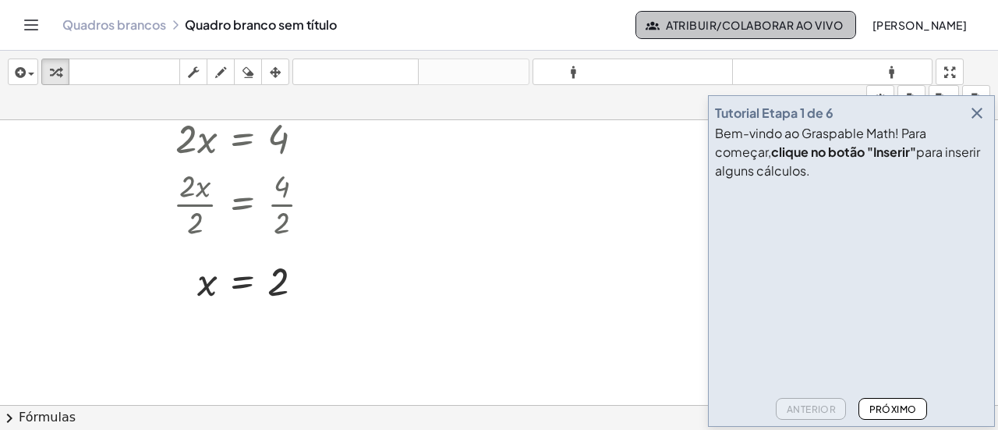
click at [744, 24] on font "Atribuir/Colaborar ao Vivo" at bounding box center [754, 25] width 177 height 14
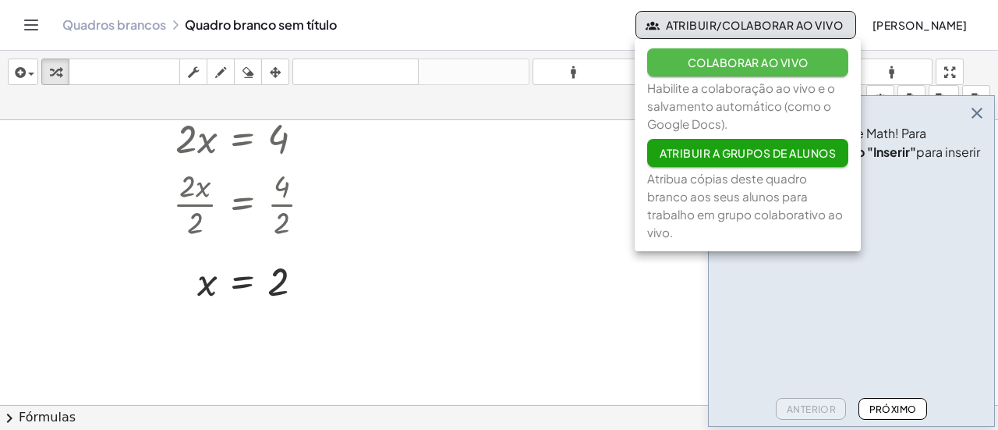
click at [740, 63] on font "Colaborar ao vivo" at bounding box center [748, 62] width 121 height 14
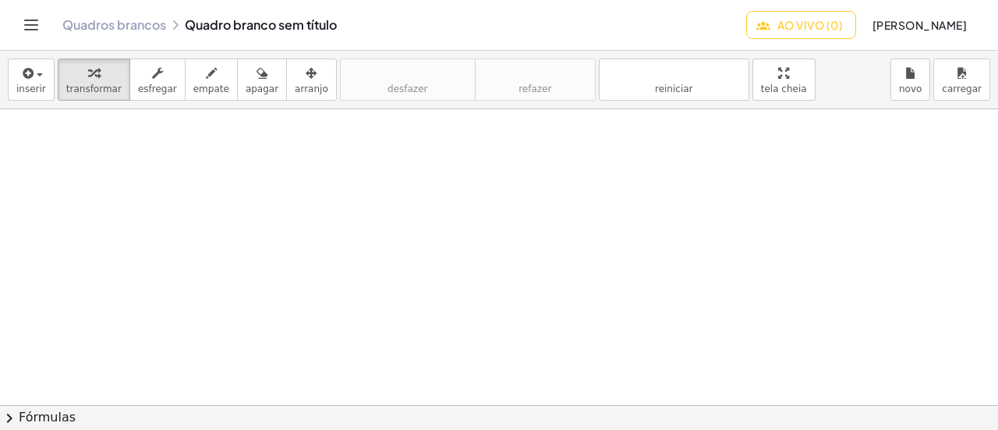
scroll to position [530, 0]
click at [163, 417] on button "chevron_right Fórmulas" at bounding box center [499, 417] width 998 height 25
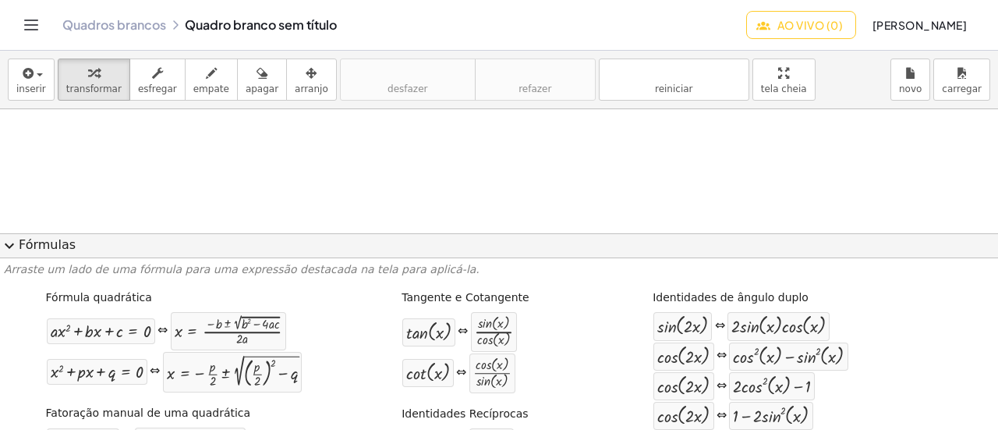
click at [58, 246] on font "Fórmulas" at bounding box center [47, 244] width 57 height 15
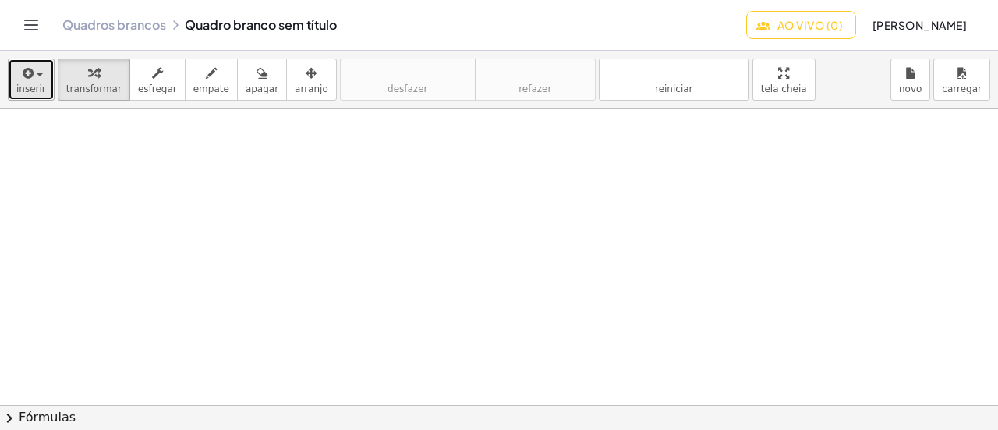
click at [30, 83] on font "inserir" at bounding box center [31, 88] width 30 height 11
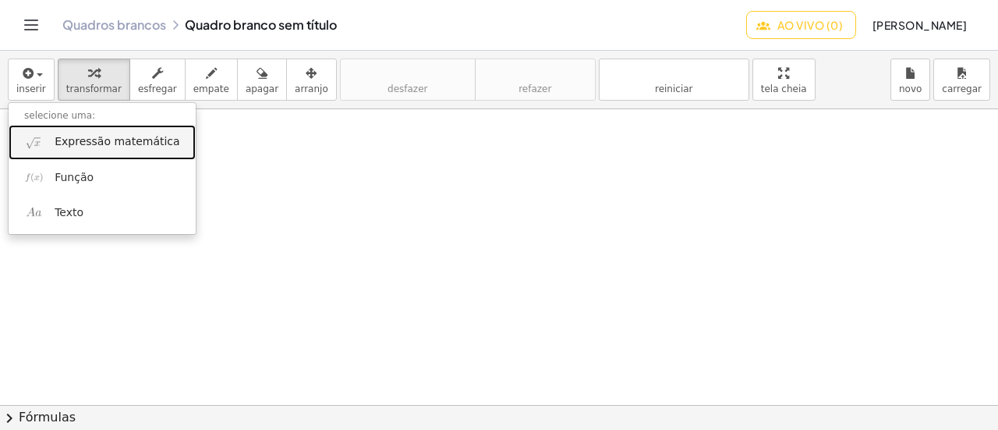
click at [104, 141] on font "Expressão matemática" at bounding box center [117, 141] width 125 height 12
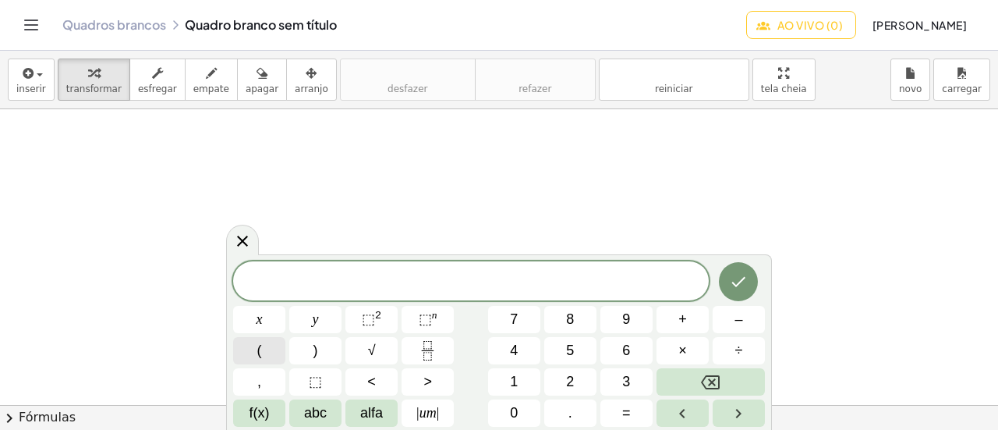
click at [253, 347] on button "(" at bounding box center [259, 350] width 52 height 27
click at [540, 290] on span "( x − 1 ​ )" at bounding box center [471, 280] width 476 height 26
click at [318, 353] on button ")" at bounding box center [315, 350] width 52 height 27
click at [371, 320] on span "⬚" at bounding box center [368, 319] width 13 height 16
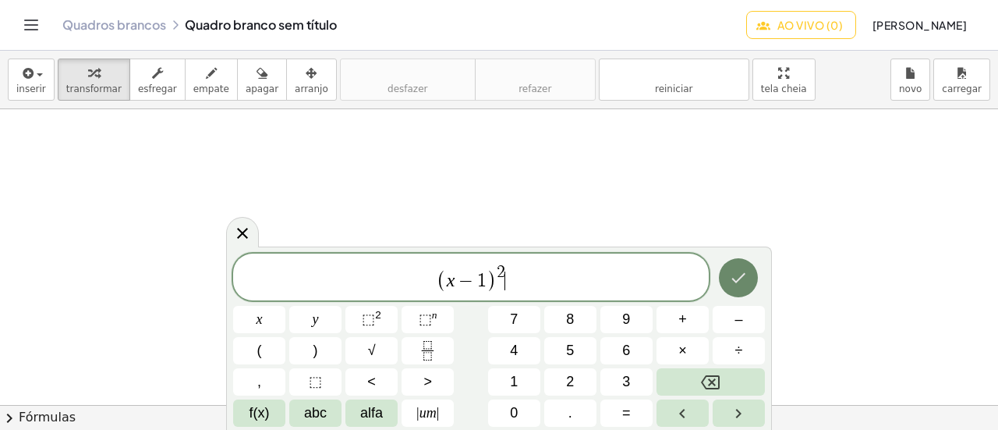
click at [737, 279] on icon "Feito" at bounding box center [738, 277] width 19 height 19
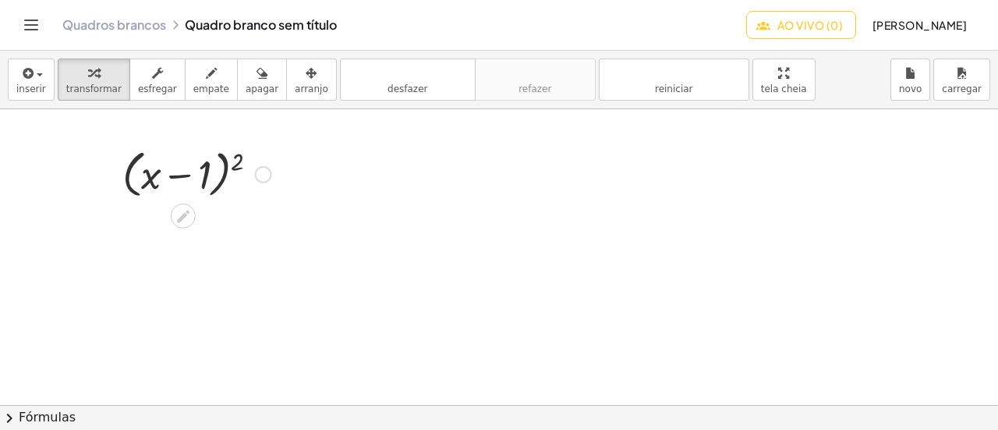
click at [242, 160] on div at bounding box center [197, 172] width 164 height 59
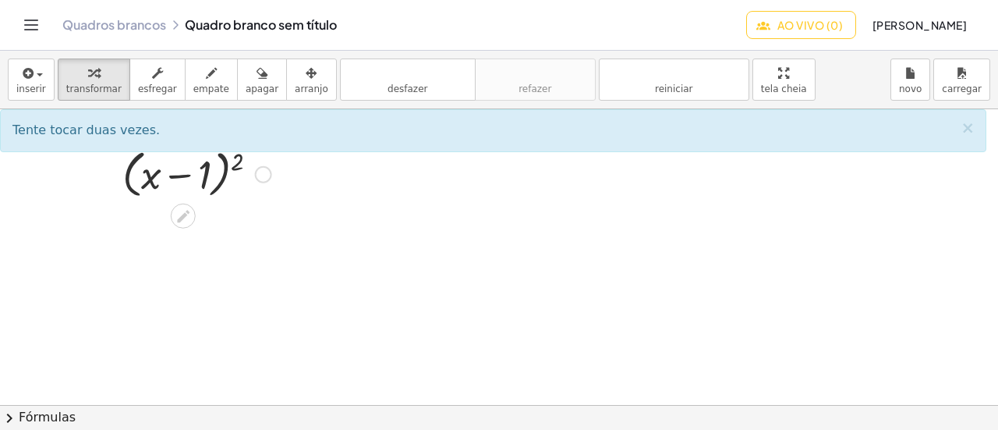
click at [236, 161] on div at bounding box center [197, 172] width 164 height 59
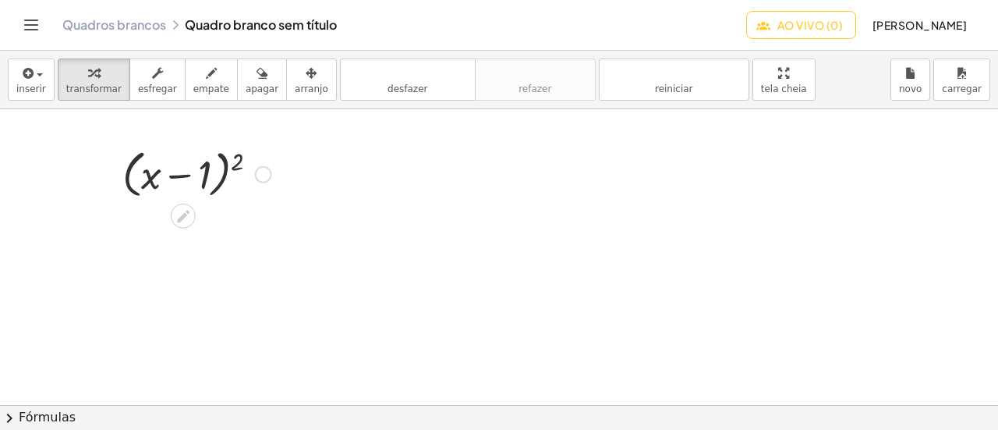
click at [236, 161] on div at bounding box center [197, 172] width 164 height 59
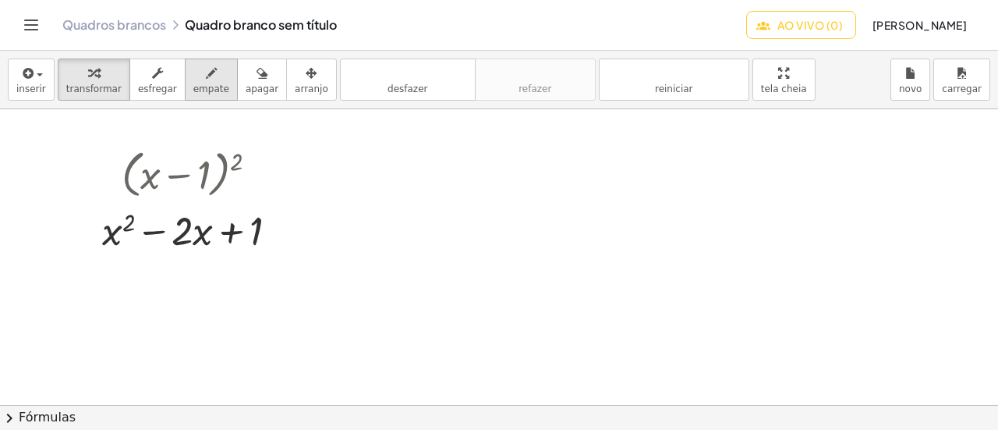
click at [193, 85] on font "empate" at bounding box center [211, 88] width 36 height 11
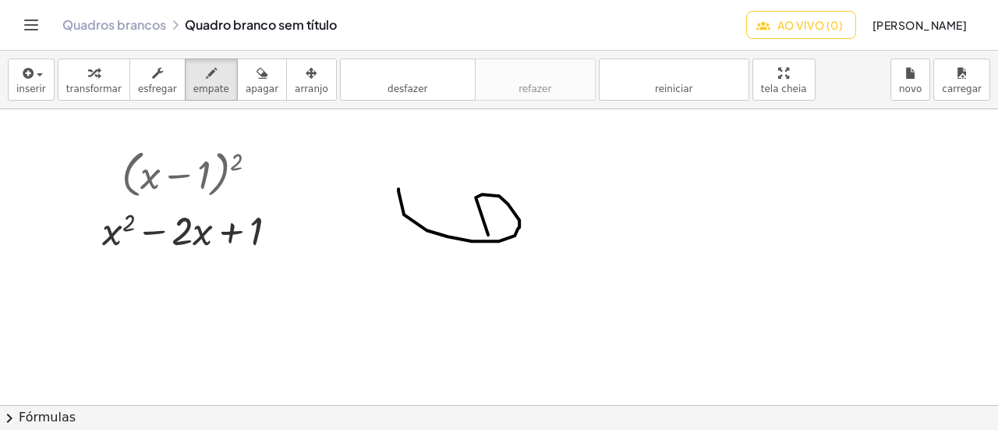
drag, startPoint x: 398, startPoint y: 187, endPoint x: 468, endPoint y: 258, distance: 99.2
click at [474, 256] on div at bounding box center [499, 24] width 998 height 890
drag, startPoint x: 644, startPoint y: 171, endPoint x: 605, endPoint y: 242, distance: 81.6
click at [605, 242] on div at bounding box center [499, 24] width 998 height 890
drag, startPoint x: 643, startPoint y: 196, endPoint x: 673, endPoint y: 233, distance: 47.7
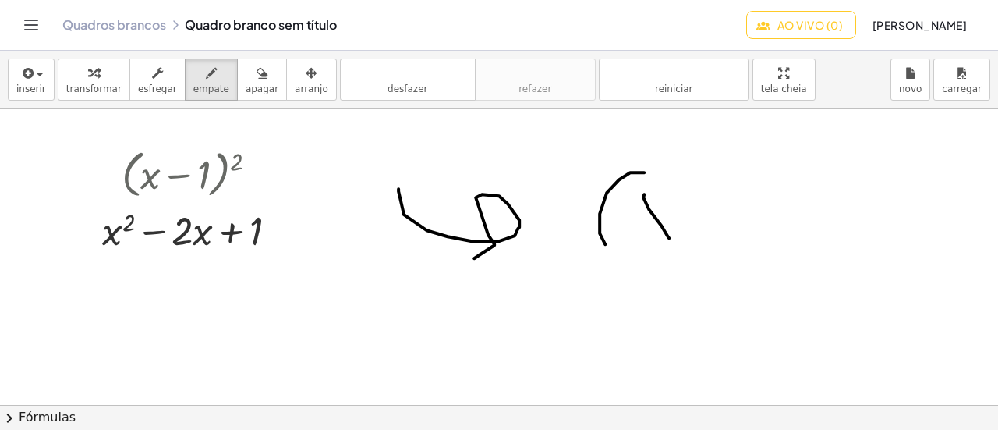
click at [670, 235] on div at bounding box center [499, 24] width 998 height 890
drag, startPoint x: 661, startPoint y: 207, endPoint x: 672, endPoint y: 236, distance: 31.6
click at [628, 229] on div at bounding box center [499, 24] width 998 height 890
drag, startPoint x: 685, startPoint y: 221, endPoint x: 727, endPoint y: 229, distance: 42.2
click at [725, 225] on div at bounding box center [499, 24] width 998 height 890
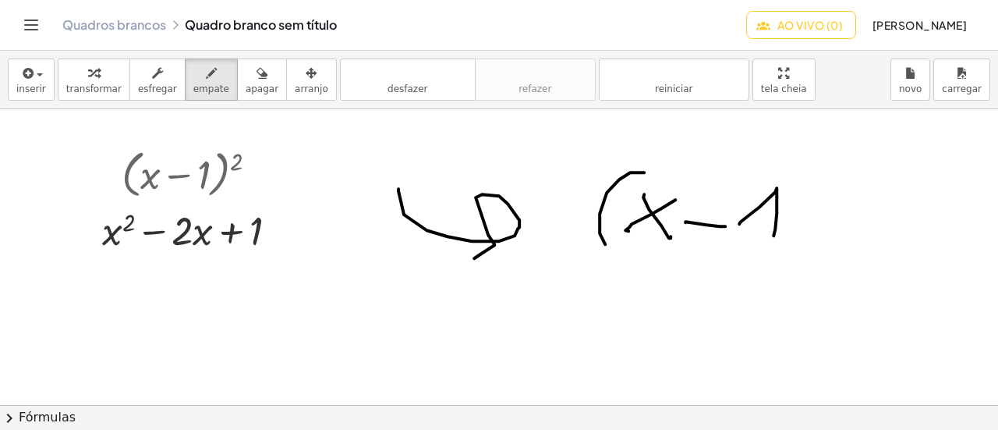
drag, startPoint x: 739, startPoint y: 222, endPoint x: 773, endPoint y: 234, distance: 36.2
click at [773, 234] on div at bounding box center [499, 24] width 998 height 890
drag, startPoint x: 811, startPoint y: 182, endPoint x: 811, endPoint y: 243, distance: 60.8
click at [811, 243] on div at bounding box center [499, 24] width 998 height 890
drag, startPoint x: 831, startPoint y: 169, endPoint x: 853, endPoint y: 204, distance: 41.3
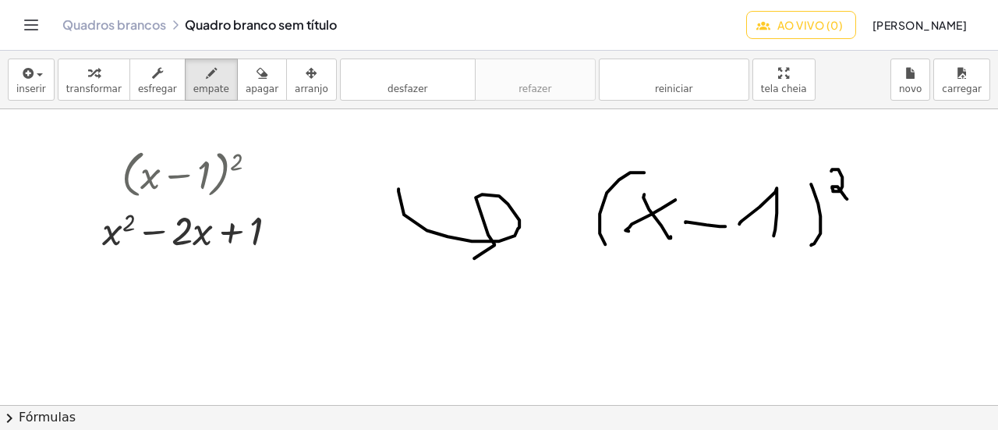
click at [848, 200] on div at bounding box center [499, 24] width 998 height 890
drag, startPoint x: 589, startPoint y: 281, endPoint x: 621, endPoint y: 302, distance: 38.3
click at [617, 310] on div at bounding box center [499, 24] width 998 height 890
drag, startPoint x: 619, startPoint y: 281, endPoint x: 582, endPoint y: 307, distance: 45.4
click at [582, 307] on div at bounding box center [499, 24] width 998 height 890
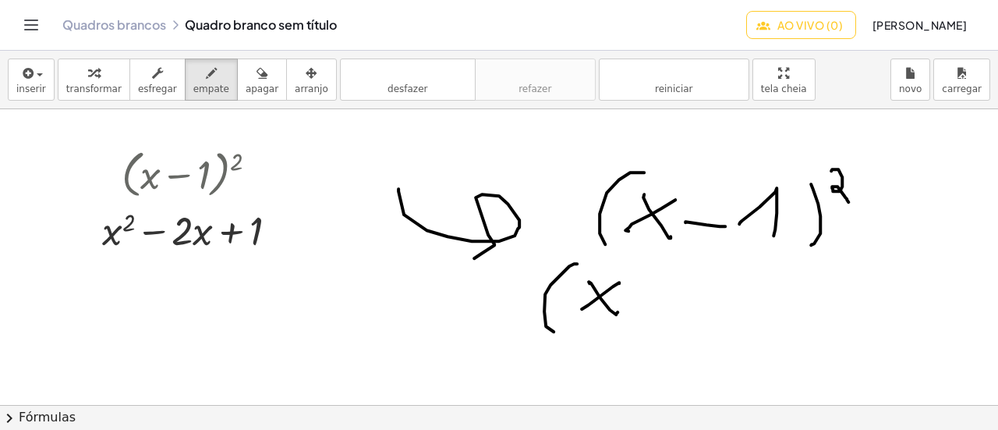
drag, startPoint x: 569, startPoint y: 264, endPoint x: 583, endPoint y: 327, distance: 63.9
click at [571, 327] on div at bounding box center [499, 24] width 998 height 890
drag, startPoint x: 639, startPoint y: 301, endPoint x: 684, endPoint y: 298, distance: 44.5
click at [677, 307] on div at bounding box center [499, 24] width 998 height 890
drag, startPoint x: 697, startPoint y: 271, endPoint x: 698, endPoint y: 331, distance: 60.0
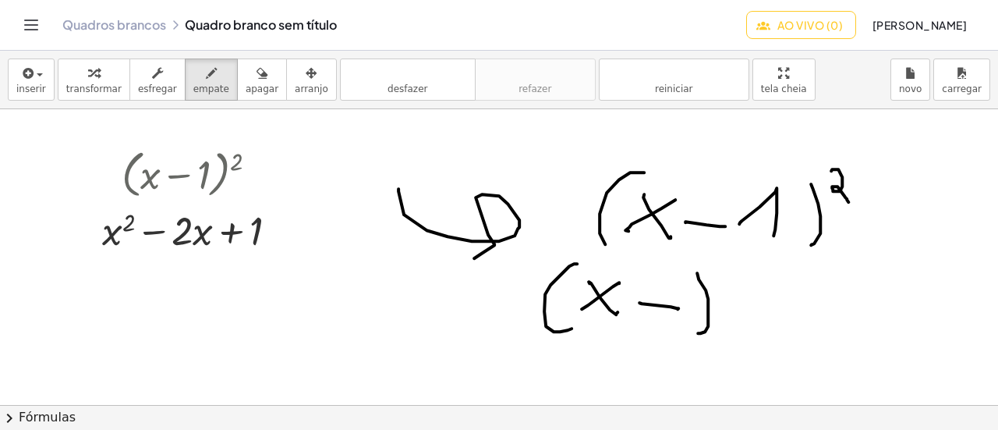
click at [698, 331] on div at bounding box center [499, 24] width 998 height 890
drag, startPoint x: 756, startPoint y: 271, endPoint x: 741, endPoint y: 340, distance: 70.2
click at [741, 347] on div at bounding box center [499, 24] width 998 height 890
drag, startPoint x: 763, startPoint y: 308, endPoint x: 794, endPoint y: 331, distance: 39.0
click at [791, 350] on div at bounding box center [499, 24] width 998 height 890
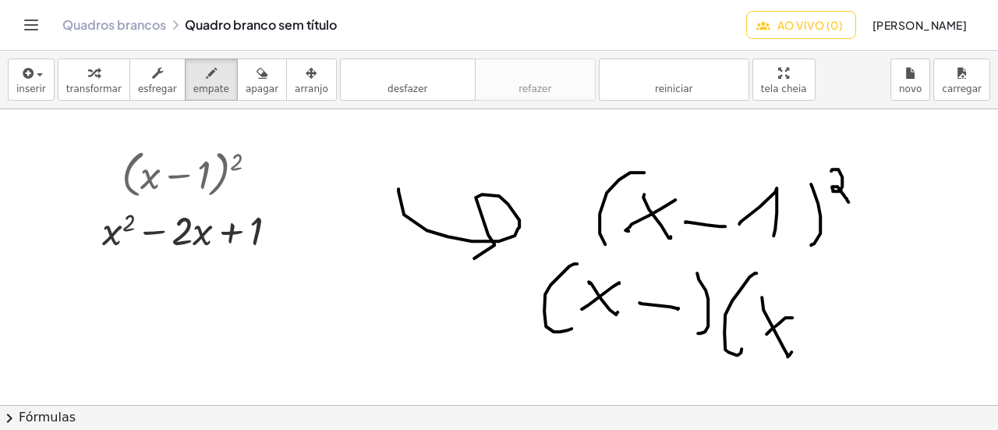
drag, startPoint x: 785, startPoint y: 316, endPoint x: 778, endPoint y: 337, distance: 22.2
click at [761, 334] on div at bounding box center [499, 24] width 998 height 890
drag, startPoint x: 798, startPoint y: 328, endPoint x: 829, endPoint y: 331, distance: 30.6
click at [829, 331] on div at bounding box center [499, 24] width 998 height 890
drag, startPoint x: 842, startPoint y: 317, endPoint x: 866, endPoint y: 352, distance: 42.6
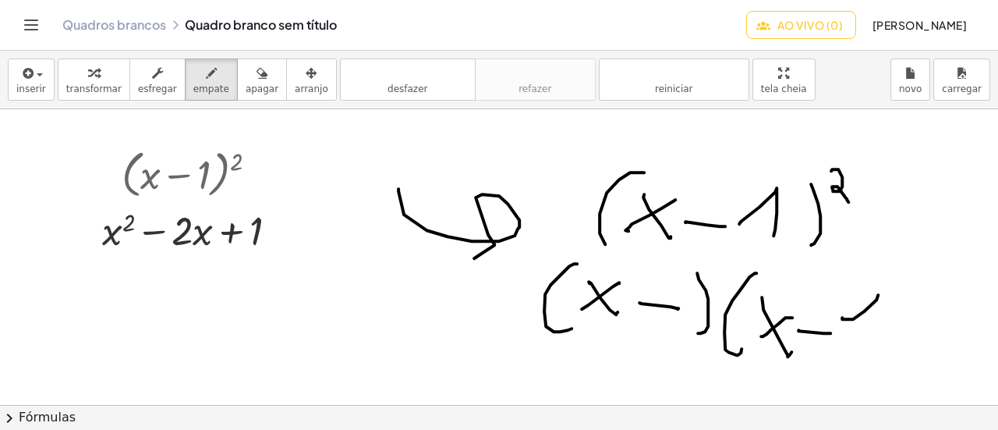
click at [856, 359] on div at bounding box center [499, 24] width 998 height 890
drag, startPoint x: 882, startPoint y: 279, endPoint x: 896, endPoint y: 371, distance: 92.9
click at [897, 370] on div at bounding box center [499, 24] width 998 height 890
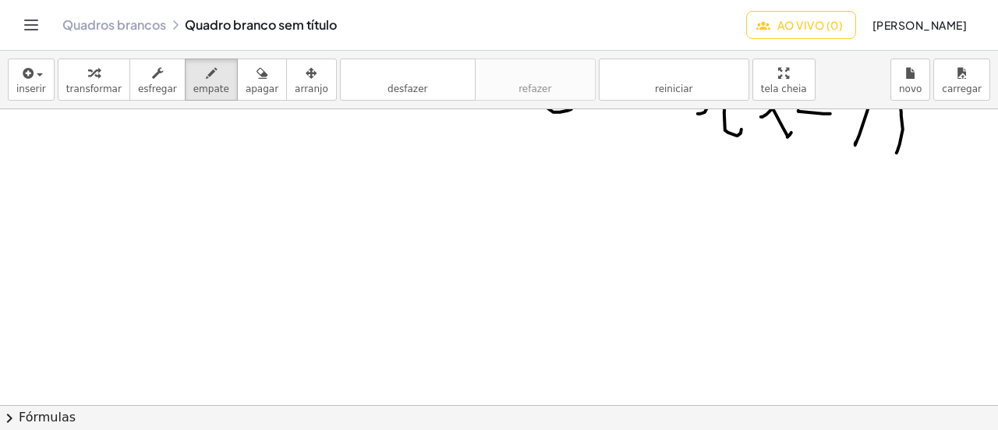
scroll to position [671, 0]
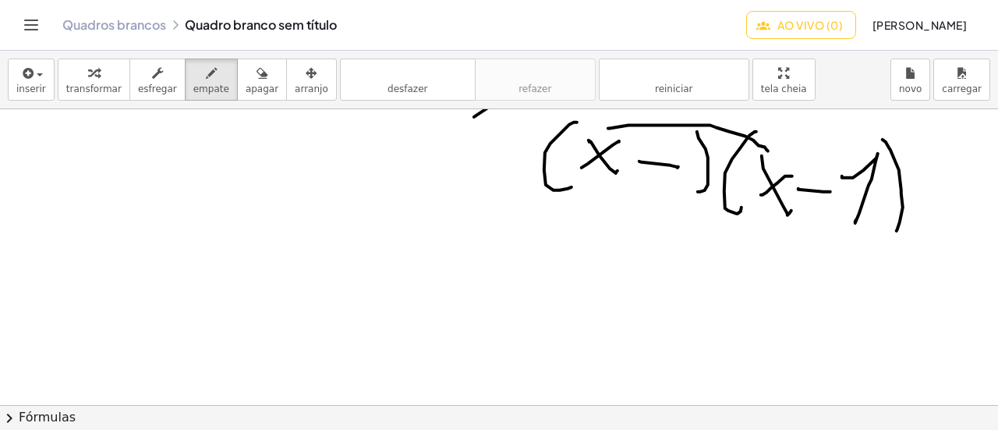
drag, startPoint x: 608, startPoint y: 127, endPoint x: 728, endPoint y: 173, distance: 128.6
click at [769, 151] on div at bounding box center [499, 31] width 998 height 1187
drag, startPoint x: 564, startPoint y: 253, endPoint x: 583, endPoint y: 279, distance: 32.4
click at [583, 279] on div at bounding box center [499, 31] width 998 height 1187
drag, startPoint x: 588, startPoint y: 251, endPoint x: 559, endPoint y: 274, distance: 37.1
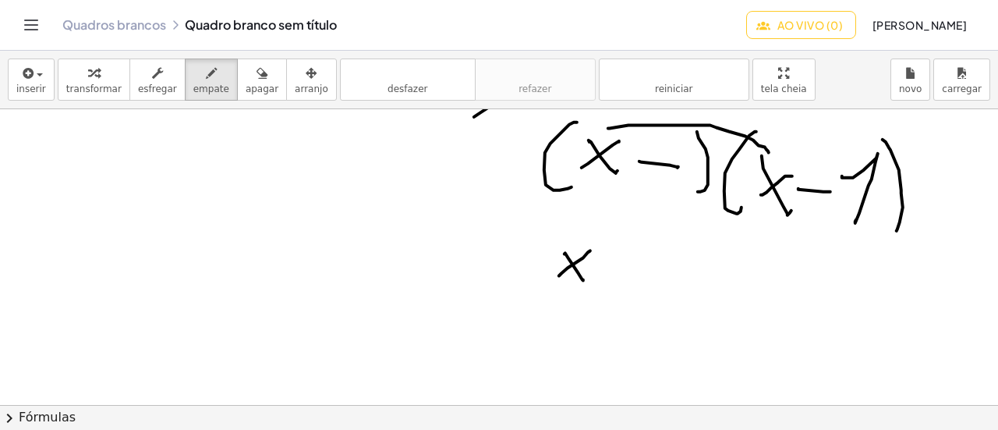
click at [559, 274] on div at bounding box center [499, 31] width 998 height 1187
drag, startPoint x: 585, startPoint y: 226, endPoint x: 606, endPoint y: 236, distance: 22.7
click at [606, 236] on div at bounding box center [499, 31] width 998 height 1187
drag, startPoint x: 630, startPoint y: 143, endPoint x: 832, endPoint y: 170, distance: 203.7
click at [832, 170] on div at bounding box center [499, 31] width 998 height 1187
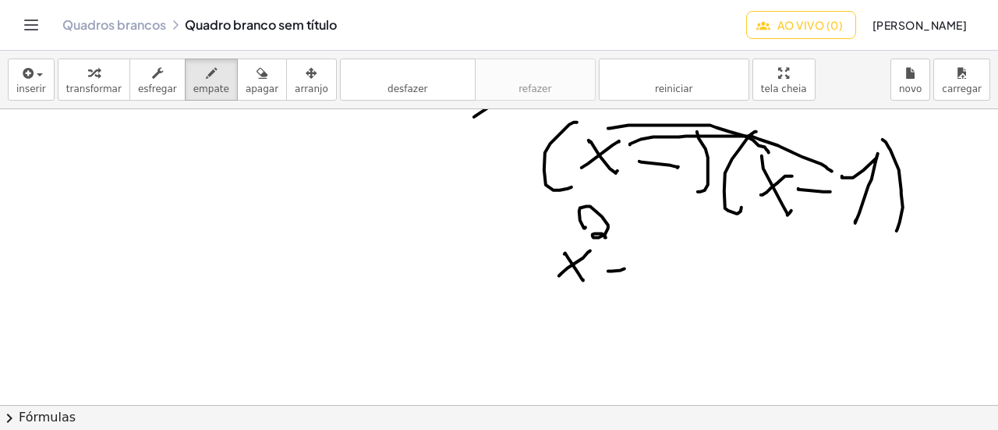
drag, startPoint x: 608, startPoint y: 270, endPoint x: 624, endPoint y: 267, distance: 16.5
click at [624, 267] on div at bounding box center [499, 31] width 998 height 1187
drag, startPoint x: 645, startPoint y: 255, endPoint x: 664, endPoint y: 285, distance: 36.1
click at [664, 285] on div at bounding box center [499, 31] width 998 height 1187
drag, startPoint x: 653, startPoint y: 269, endPoint x: 641, endPoint y: 281, distance: 16.5
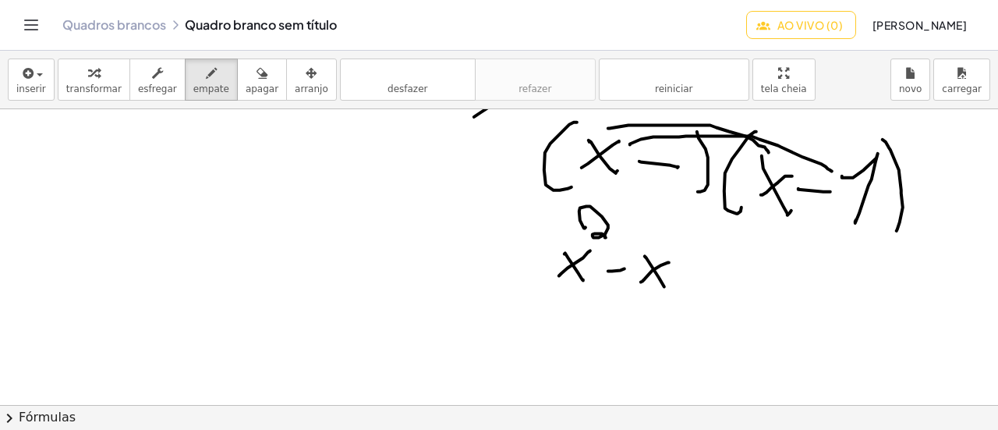
click at [641, 281] on div at bounding box center [499, 31] width 998 height 1187
drag, startPoint x: 675, startPoint y: 154, endPoint x: 684, endPoint y: 189, distance: 36.3
click at [684, 189] on div at bounding box center [499, 31] width 998 height 1187
drag, startPoint x: 680, startPoint y: 194, endPoint x: 758, endPoint y: 216, distance: 81.0
click at [758, 216] on div at bounding box center [499, 31] width 998 height 1187
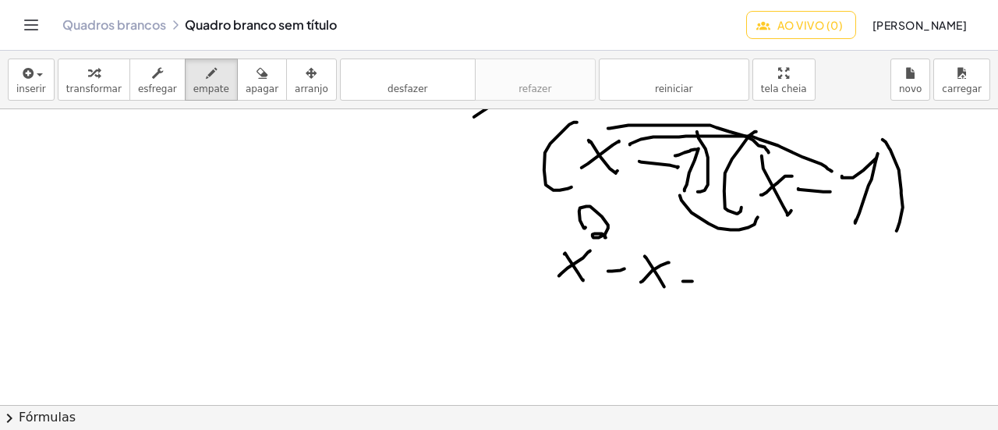
drag, startPoint x: 683, startPoint y: 280, endPoint x: 692, endPoint y: 280, distance: 9.4
click at [692, 280] on div at bounding box center [499, 31] width 998 height 1187
drag
click at [714, 284] on div at bounding box center [499, 31] width 998 height 1187
click at [701, 284] on div at bounding box center [499, 31] width 998 height 1187
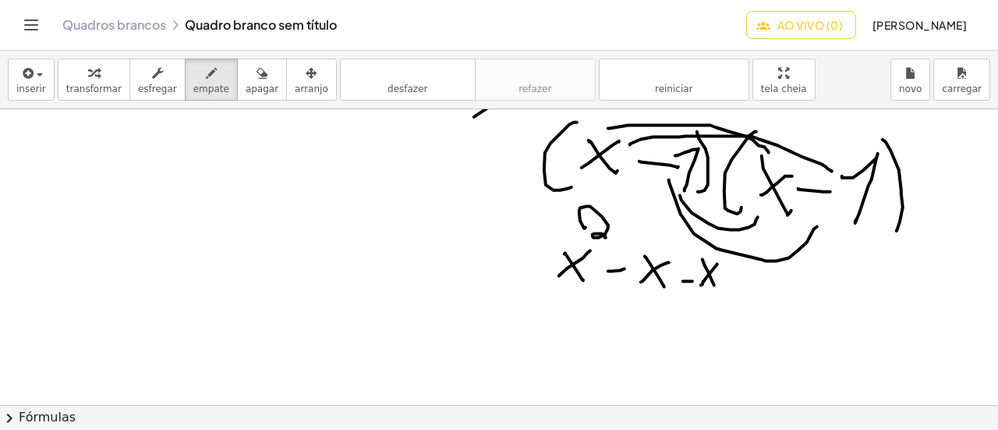
click at [817, 225] on div at bounding box center [499, 31] width 998 height 1187
click at [740, 285] on div at bounding box center [499, 31] width 998 height 1187
click at [750, 281] on div at bounding box center [499, 31] width 998 height 1187
click at [770, 291] on div at bounding box center [499, 31] width 998 height 1187
click at [582, 344] on div at bounding box center [499, 31] width 998 height 1187
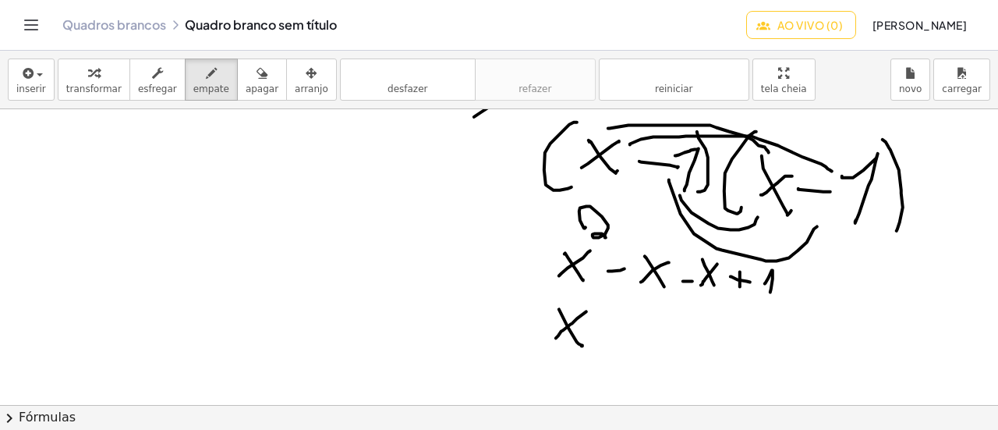
click at [556, 337] on div at bounding box center [499, 31] width 998 height 1187
click at [599, 307] on div at bounding box center [499, 31] width 998 height 1187
click at [624, 335] on div at bounding box center [499, 31] width 998 height 1187
click at [660, 344] on div at bounding box center [499, 31] width 998 height 1187
click at [686, 349] on div at bounding box center [499, 31] width 998 height 1187
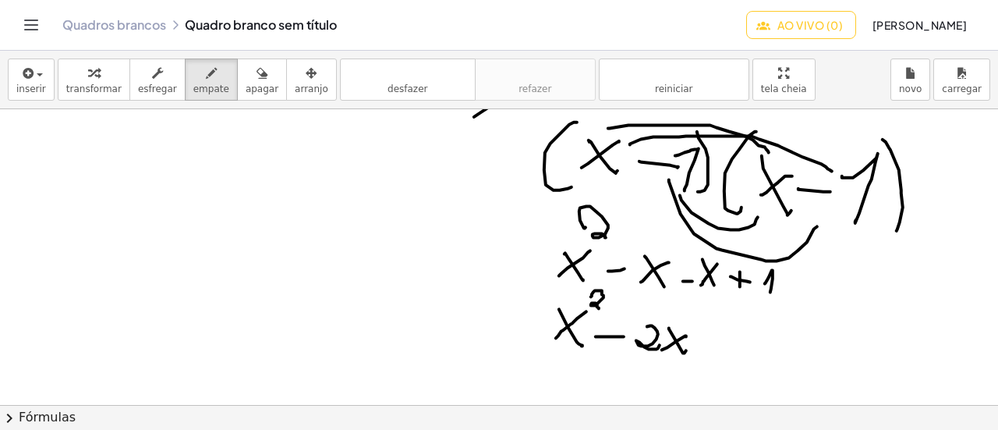
click at [662, 348] on div at bounding box center [499, 31] width 998 height 1187
click at [702, 346] on div at bounding box center [499, 31] width 998 height 1187
click at [708, 341] on div at bounding box center [499, 31] width 998 height 1187
click at [749, 358] on div at bounding box center [499, 31] width 998 height 1187
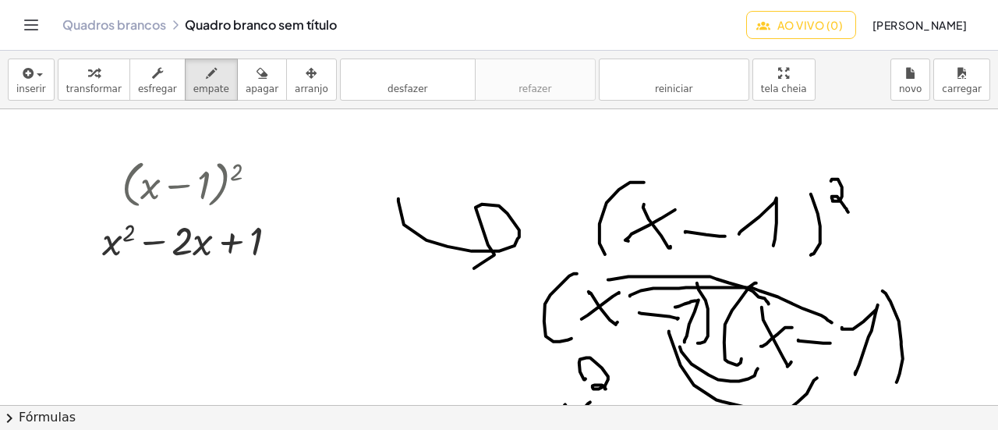
scroll to position [515, 0]
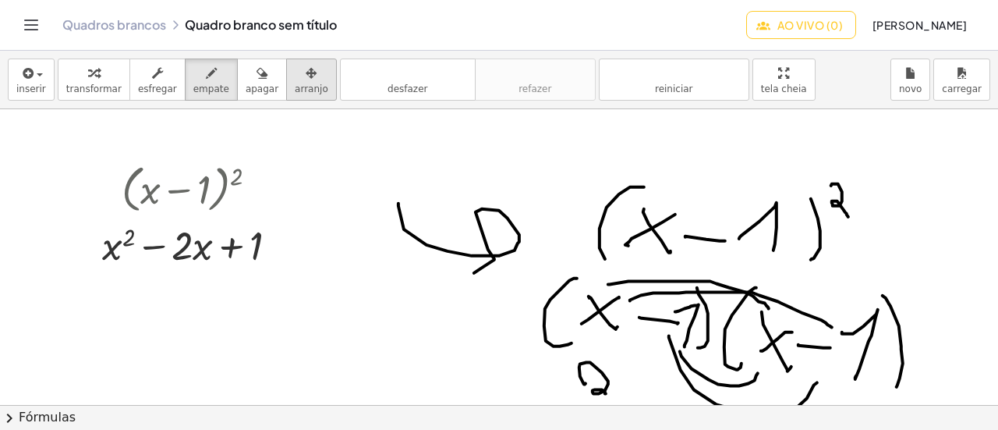
click at [306, 80] on icon "button" at bounding box center [311, 73] width 11 height 19
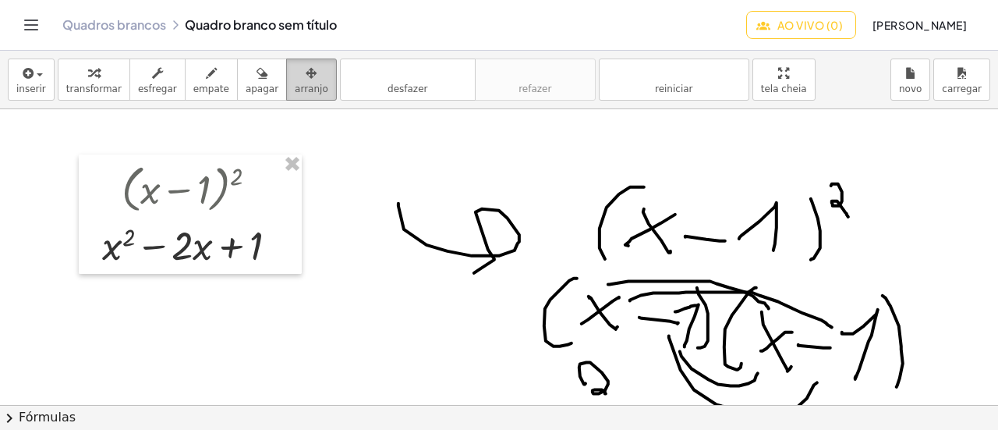
click at [306, 79] on icon "button" at bounding box center [311, 73] width 11 height 19
click at [624, 224] on div at bounding box center [499, 187] width 998 height 1187
drag, startPoint x: 615, startPoint y: 181, endPoint x: 797, endPoint y: 168, distance: 182.1
click at [797, 168] on div at bounding box center [499, 187] width 998 height 1187
drag, startPoint x: 730, startPoint y: 218, endPoint x: 716, endPoint y: 220, distance: 15.0
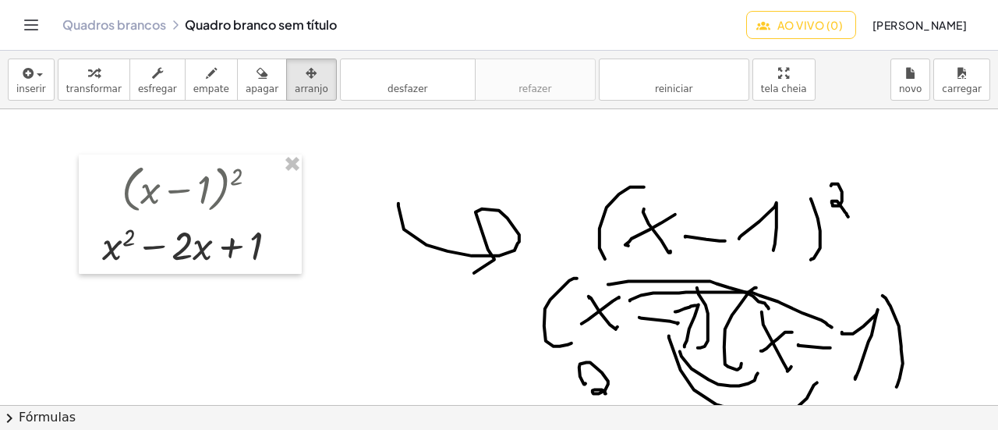
click at [727, 230] on div at bounding box center [499, 187] width 998 height 1187
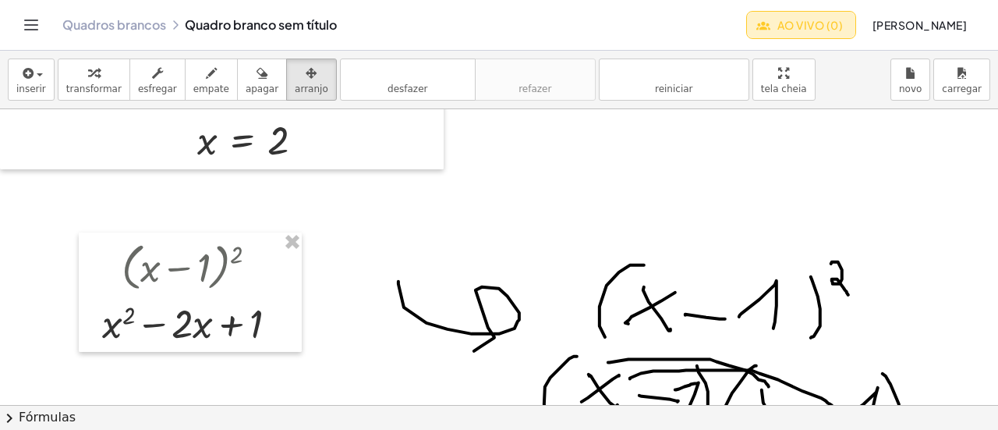
click at [804, 25] on font "Ao vivo (0)" at bounding box center [809, 25] width 65 height 14
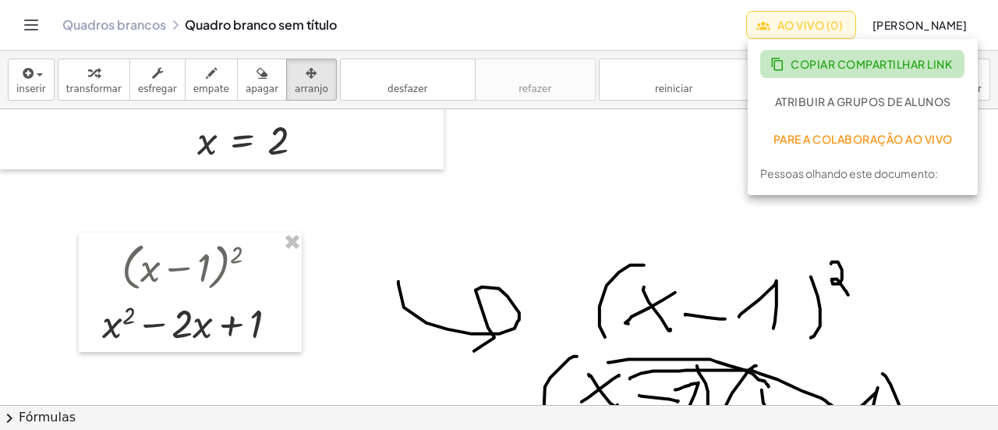
click at [847, 65] on font "Copiar Compartilhar Link" at bounding box center [870, 64] width 161 height 14
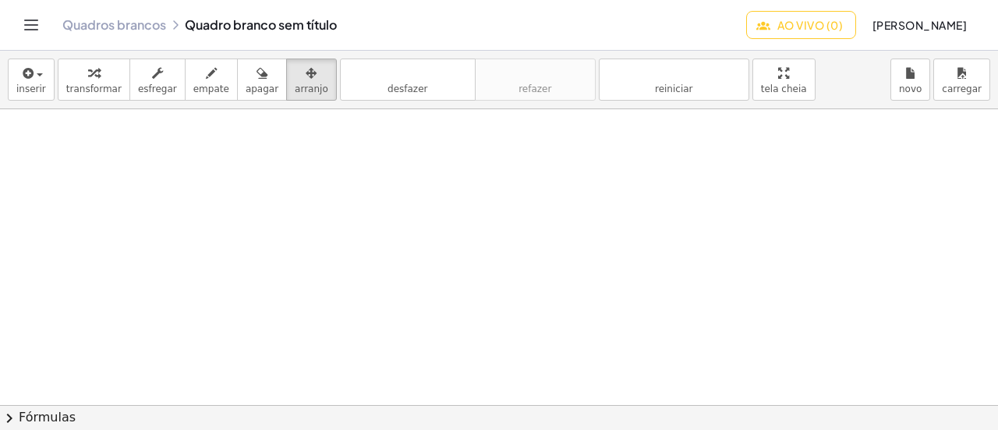
scroll to position [0, 0]
click at [246, 87] on font "apagar" at bounding box center [262, 88] width 33 height 11
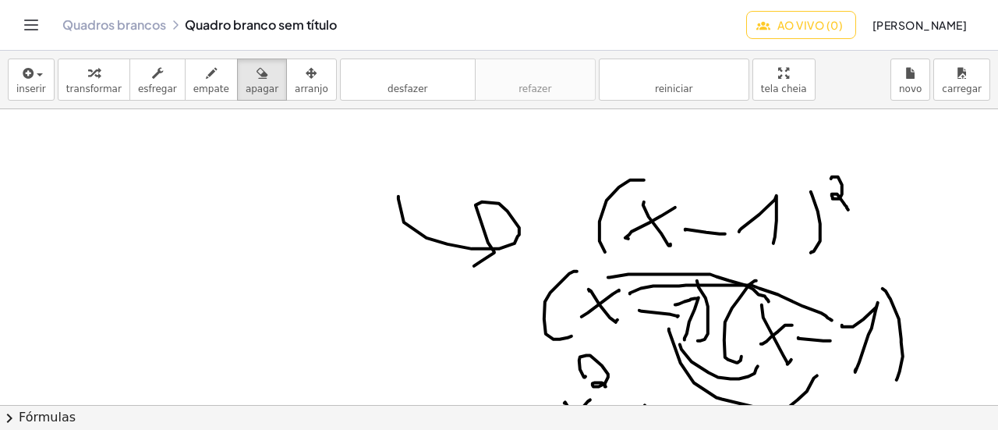
scroll to position [546, 0]
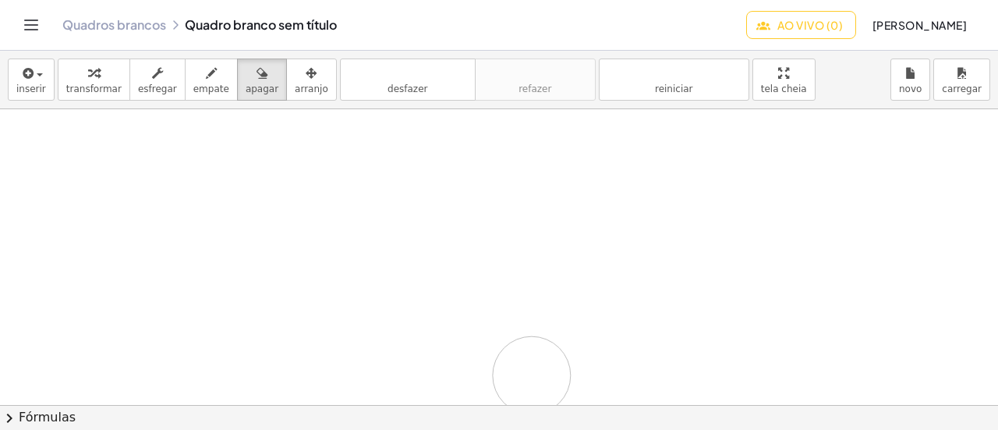
drag, startPoint x: 387, startPoint y: 168, endPoint x: 577, endPoint y: 317, distance: 241.4
click at [560, 359] on div at bounding box center [499, 156] width 998 height 1187
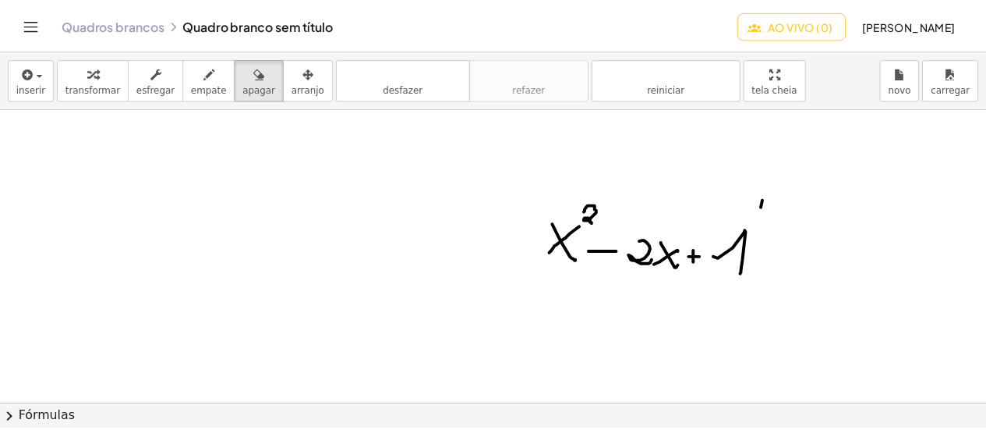
scroll to position [780, 0]
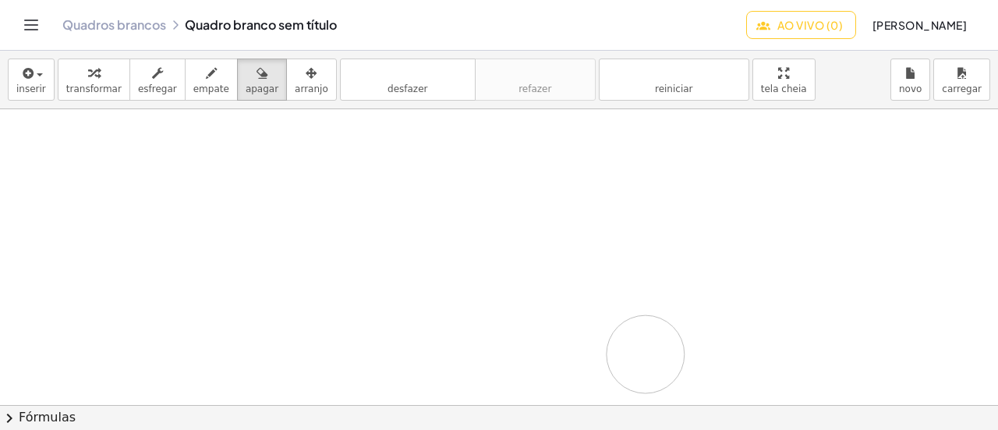
drag, startPoint x: 571, startPoint y: 205, endPoint x: 497, endPoint y: 330, distance: 144.7
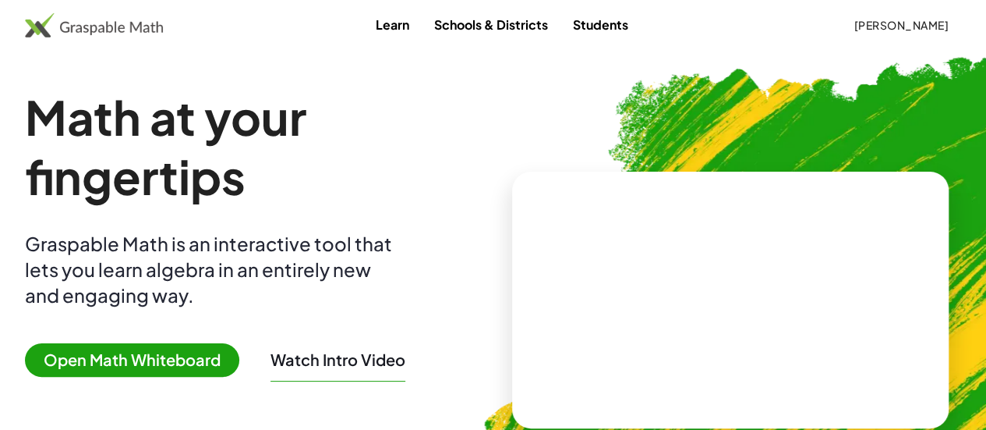
scroll to position [234, 0]
